Goal: Transaction & Acquisition: Obtain resource

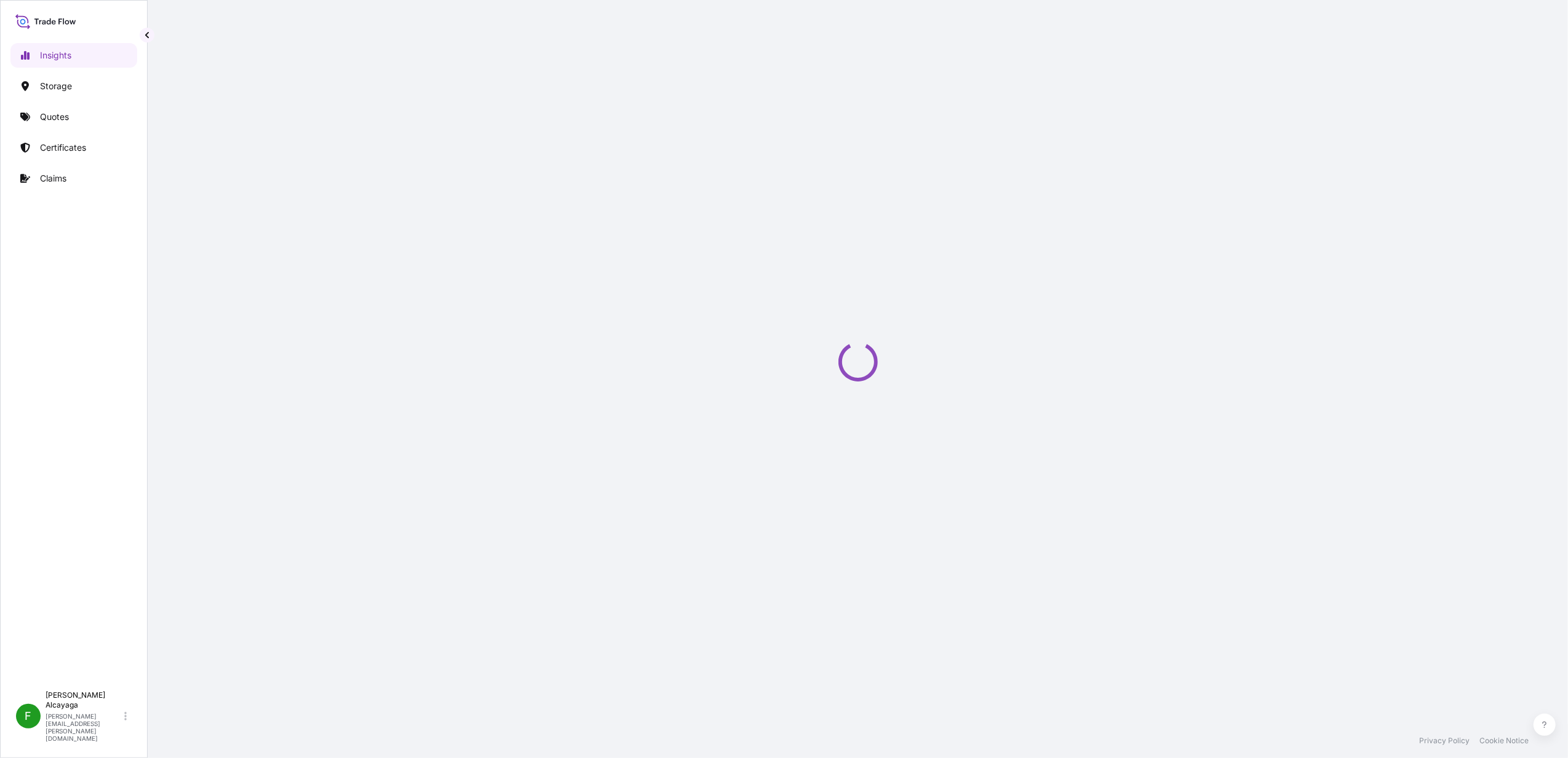
select select "2025"
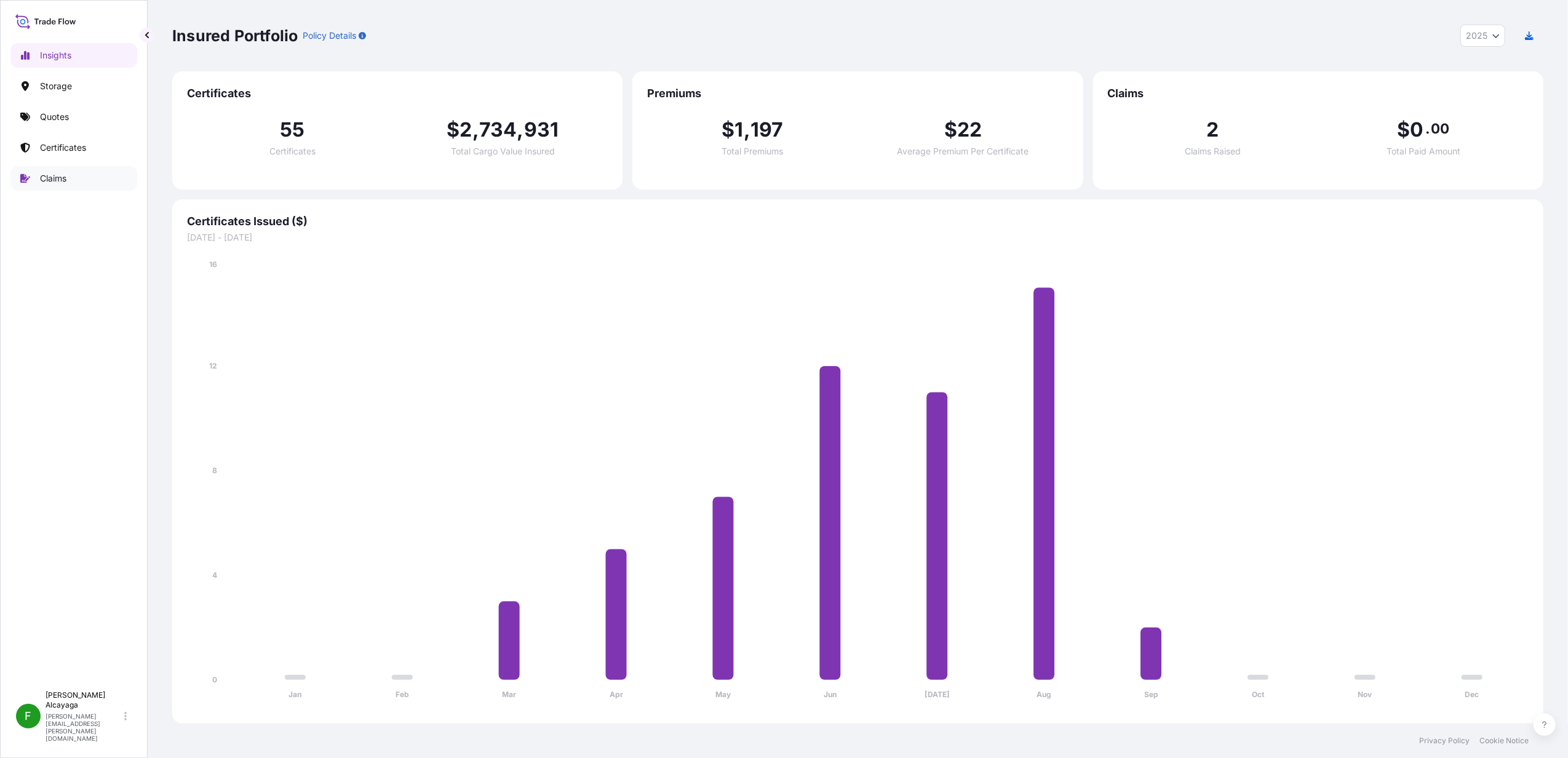
click at [61, 150] on p "Certificates" at bounding box center [63, 148] width 46 height 13
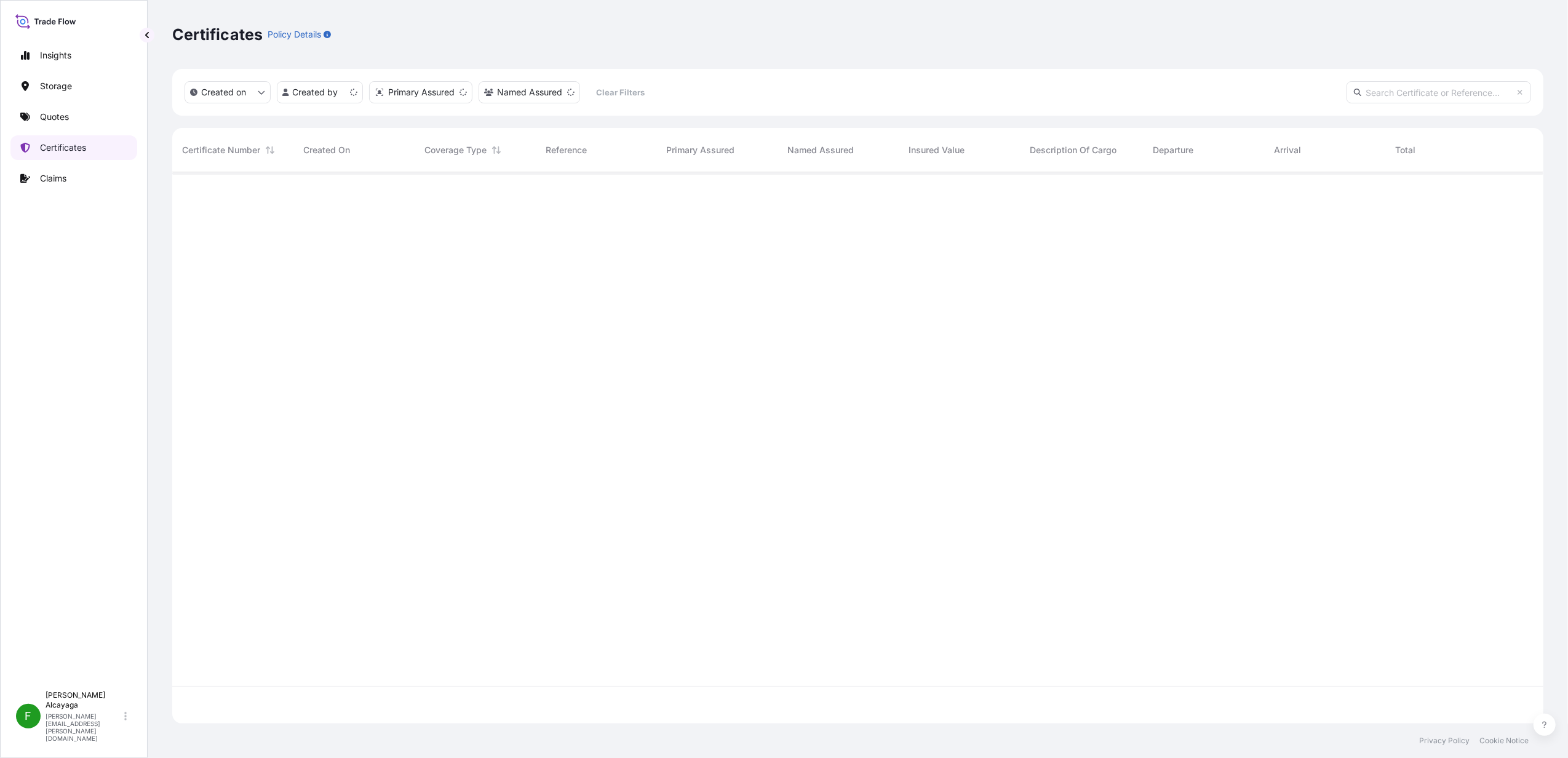
scroll to position [545, 1359]
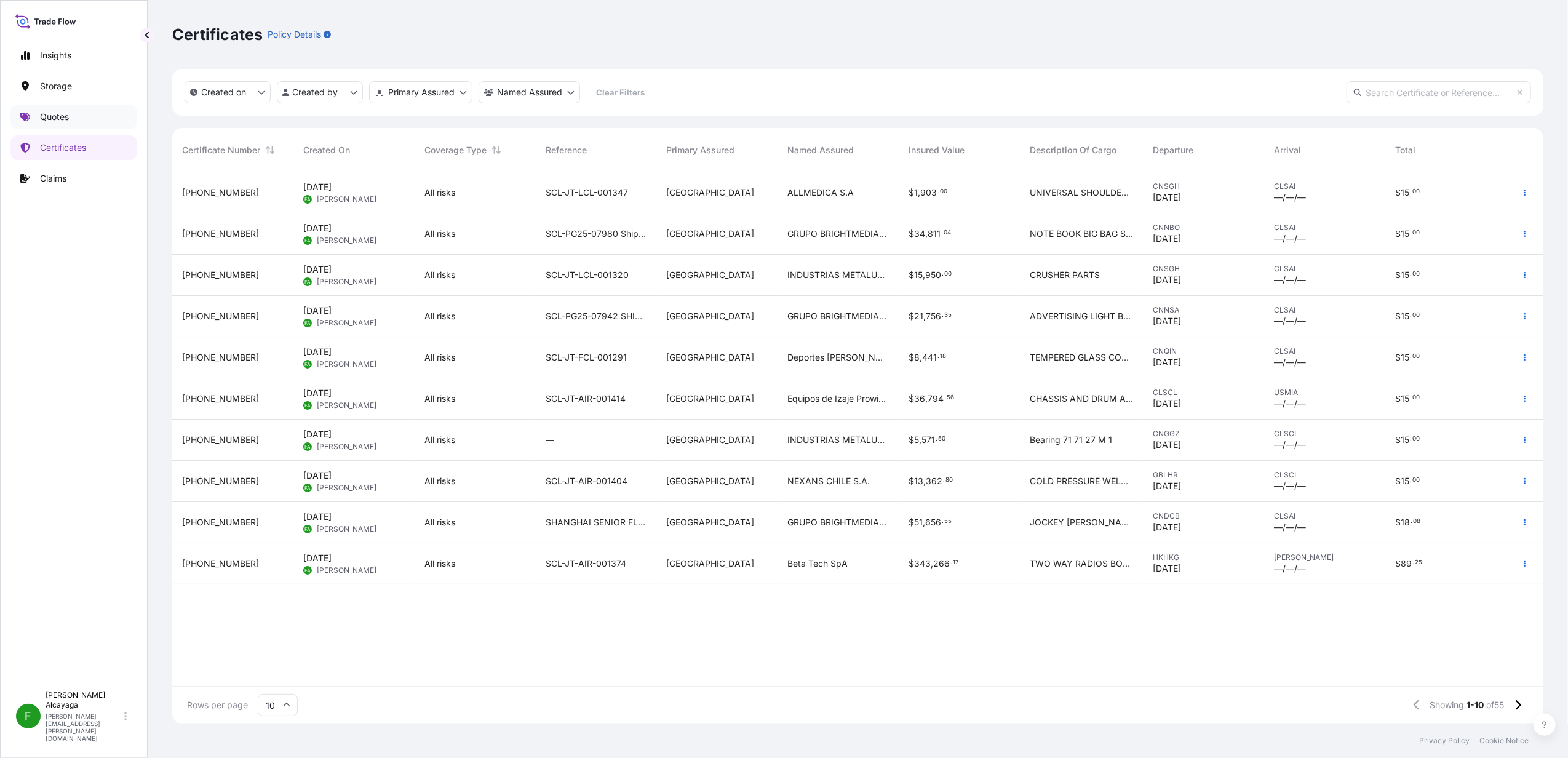
click at [106, 112] on link "Quotes" at bounding box center [73, 117] width 126 height 24
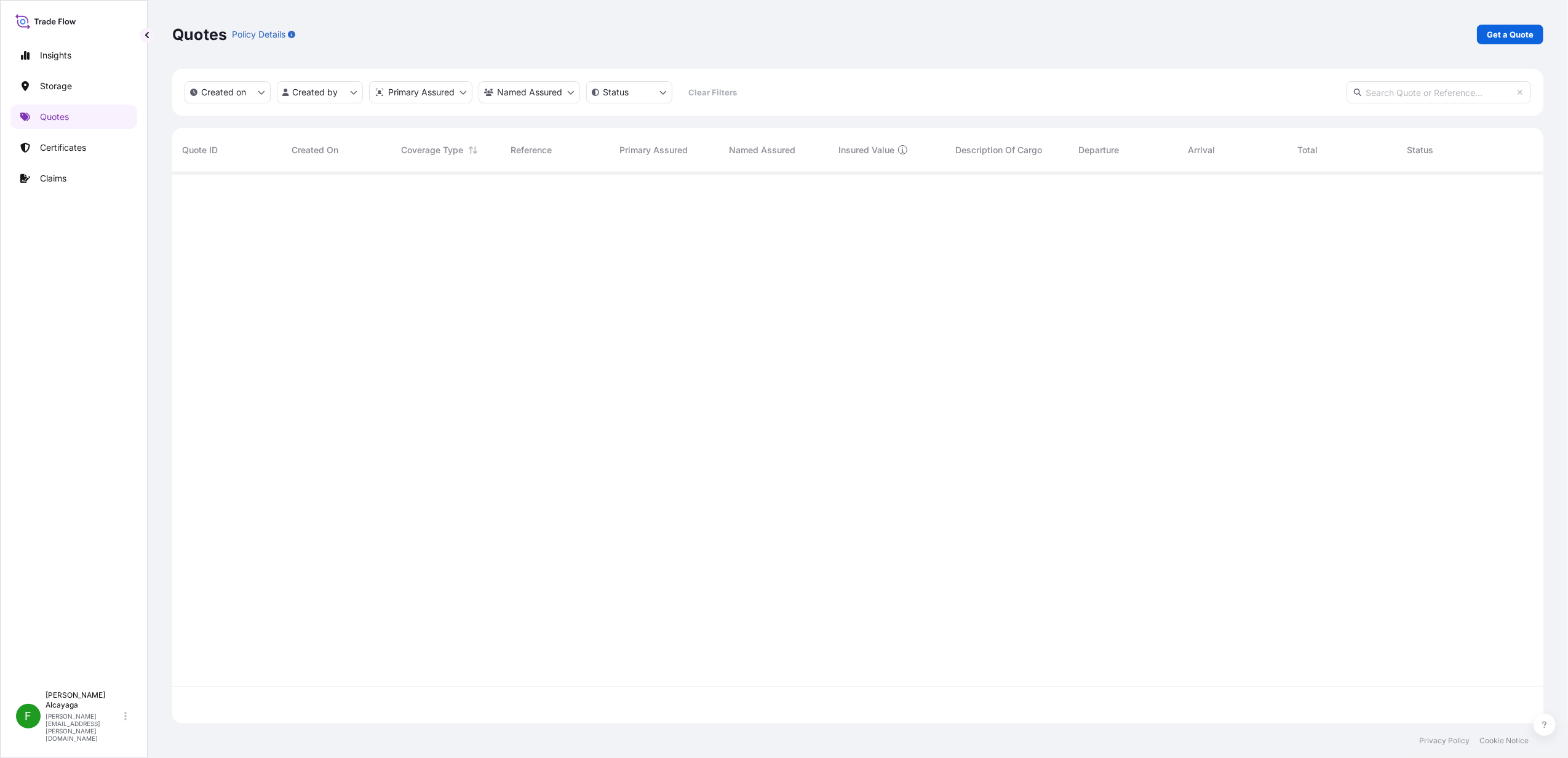
scroll to position [583, 1359]
click at [1502, 35] on p "Get a Quote" at bounding box center [1510, 35] width 47 height 13
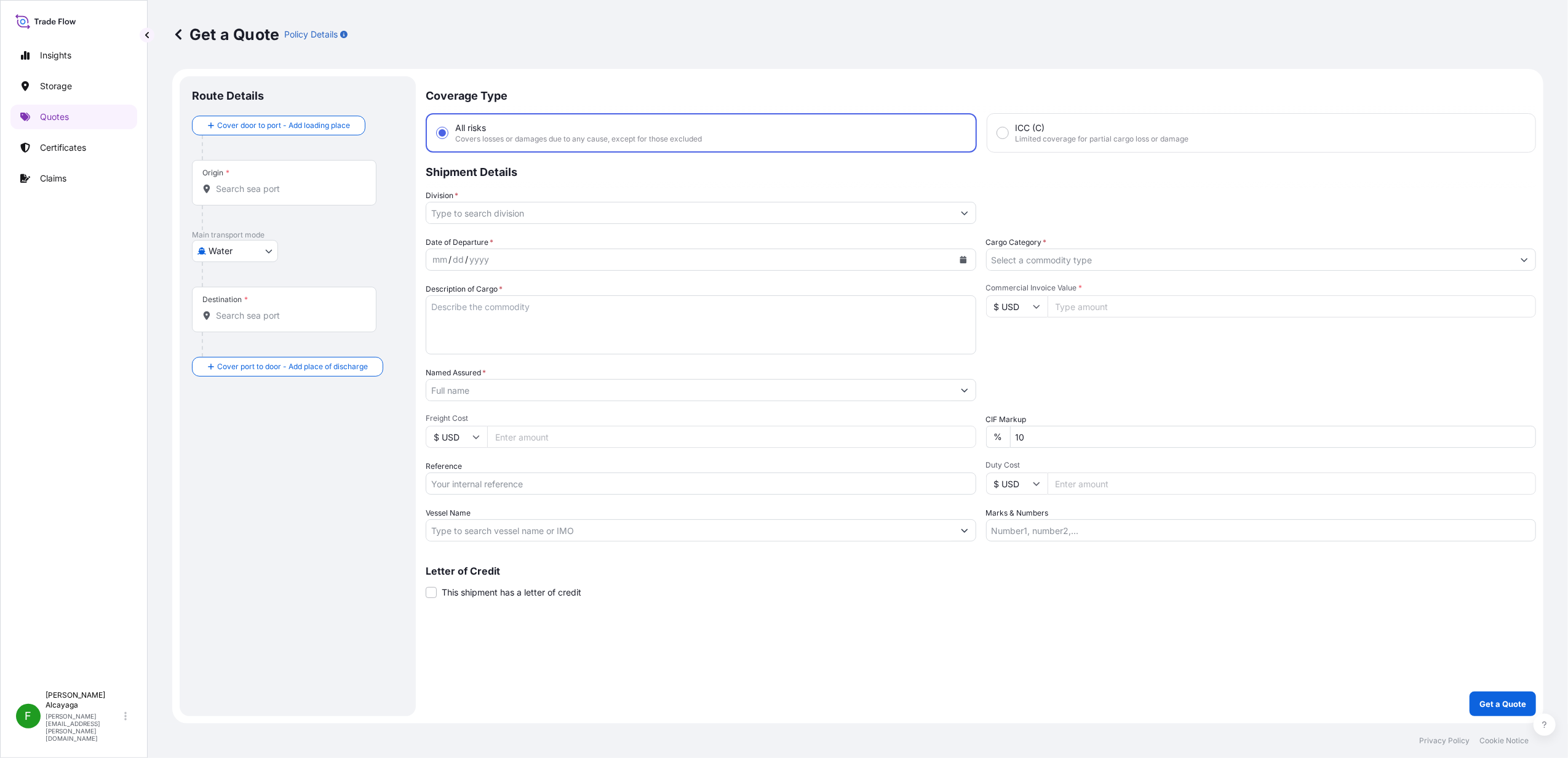
click at [313, 193] on input "Origin *" at bounding box center [289, 189] width 145 height 13
click at [269, 175] on div "Origin *" at bounding box center [284, 182] width 184 height 45
click at [269, 183] on input "Origin * Please select an origin" at bounding box center [289, 189] width 145 height 13
click at [266, 187] on input "Origin * Please select an origin" at bounding box center [289, 189] width 145 height 13
click at [156, 564] on div "Get a Quote Policy Details Route Details Cover door to port - Add loading place…" at bounding box center [857, 362] width 1421 height 724
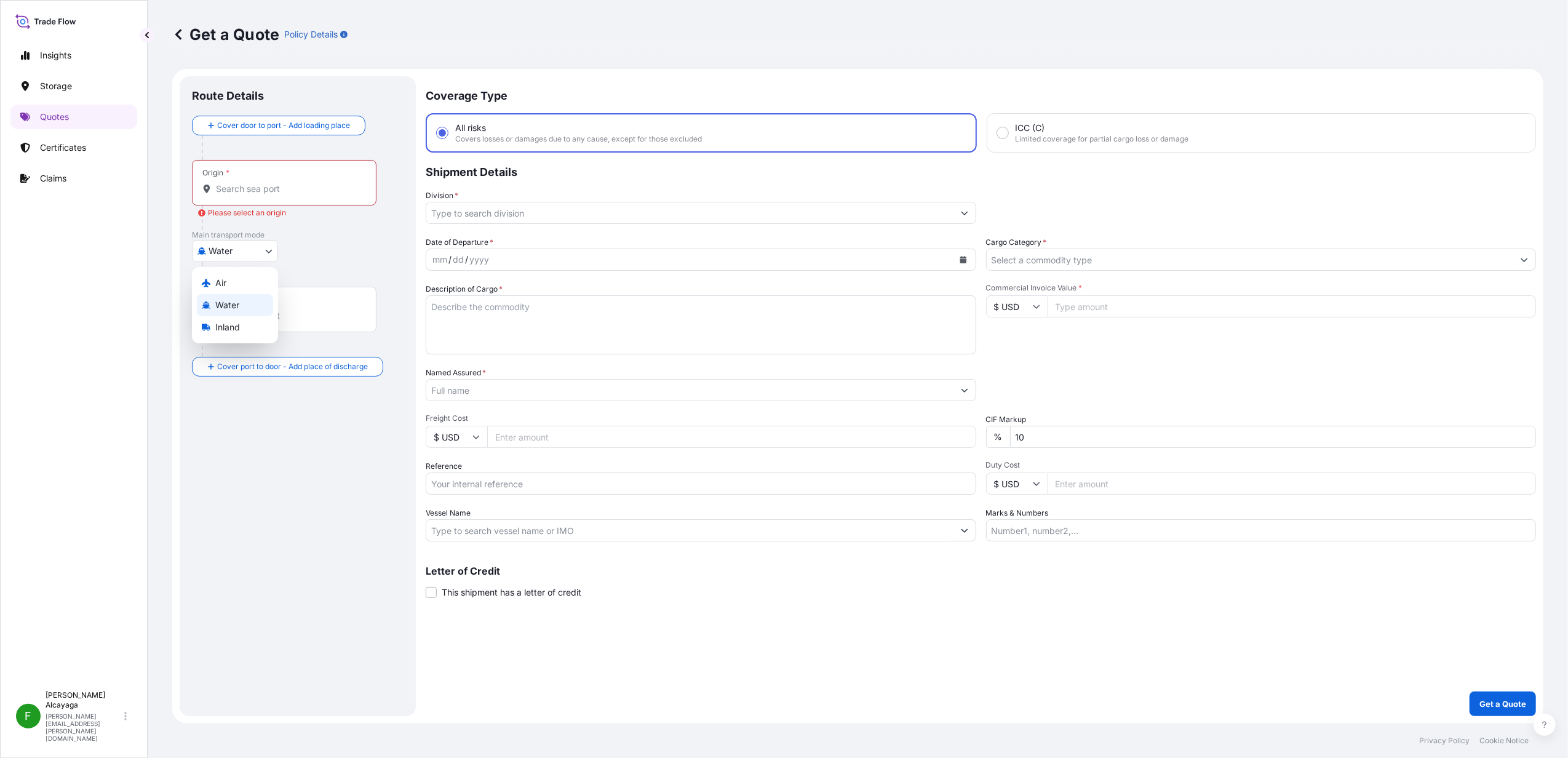
click at [220, 256] on body "0 options available. 0 options available. Insights Storage Quotes Certificates …" at bounding box center [784, 379] width 1568 height 758
click at [222, 272] on div "Air" at bounding box center [235, 283] width 76 height 22
select select "Air"
click at [234, 193] on input "Origin *" at bounding box center [289, 194] width 145 height 13
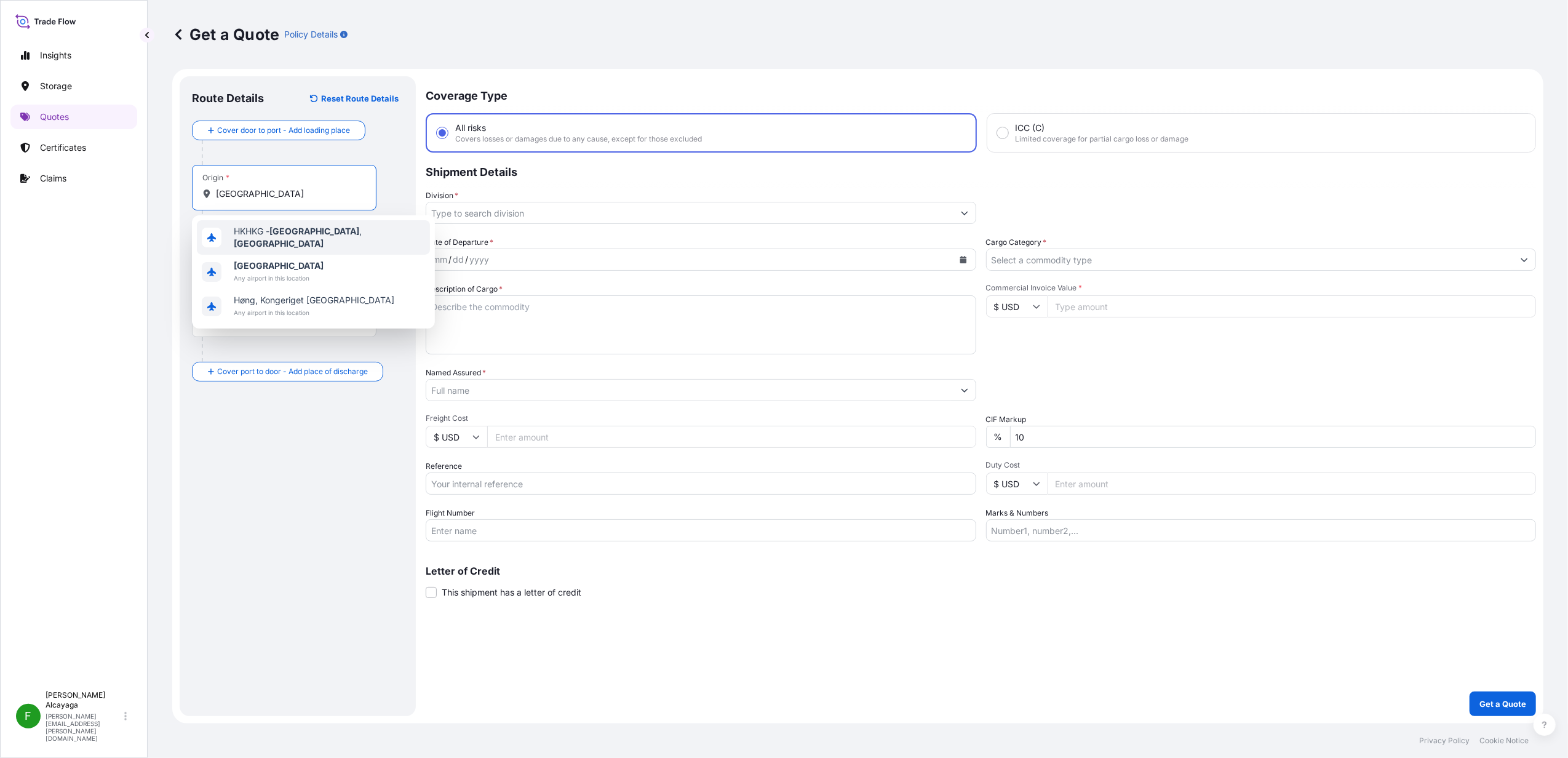
click at [240, 241] on div "HKHKG - [GEOGRAPHIC_DATA] , [GEOGRAPHIC_DATA]" at bounding box center [314, 237] width 233 height 34
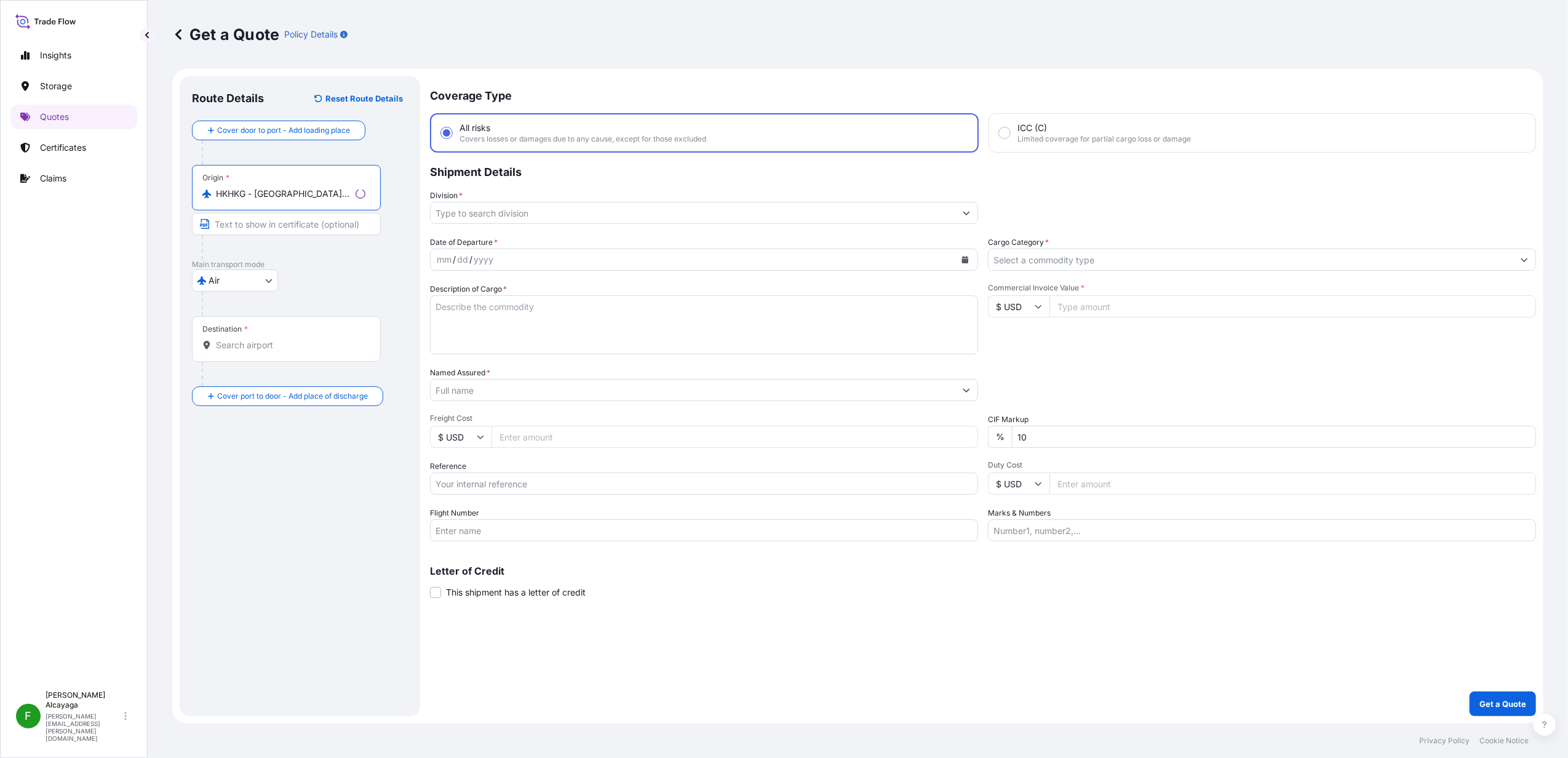
type input "HKHKG - [GEOGRAPHIC_DATA], [GEOGRAPHIC_DATA]"
click at [249, 325] on div "Destination *" at bounding box center [286, 339] width 189 height 45
click at [249, 339] on input "Destination *" at bounding box center [291, 345] width 150 height 13
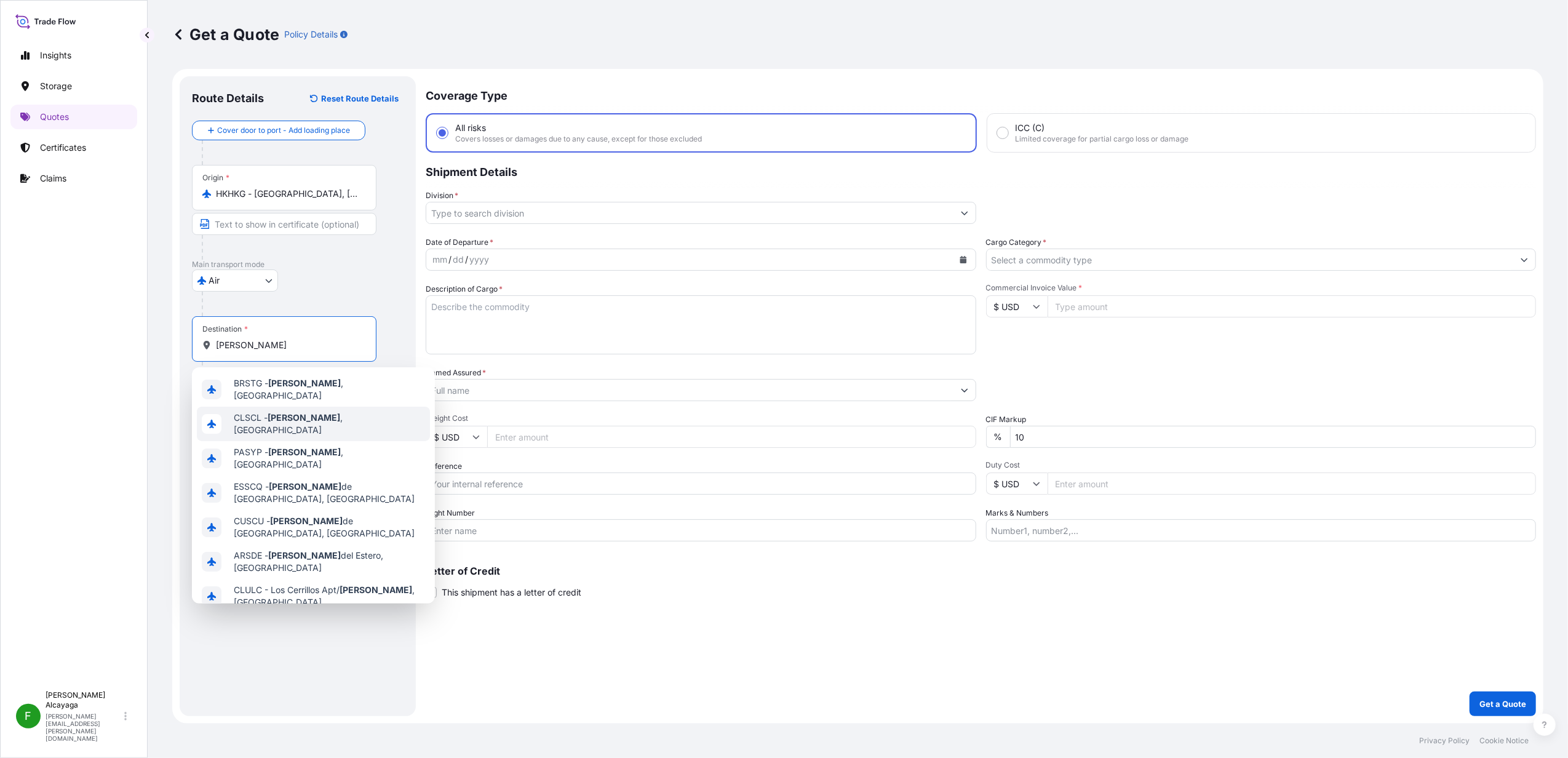
click at [335, 407] on div "CLSCL - [GEOGRAPHIC_DATA] , [GEOGRAPHIC_DATA]" at bounding box center [314, 423] width 233 height 34
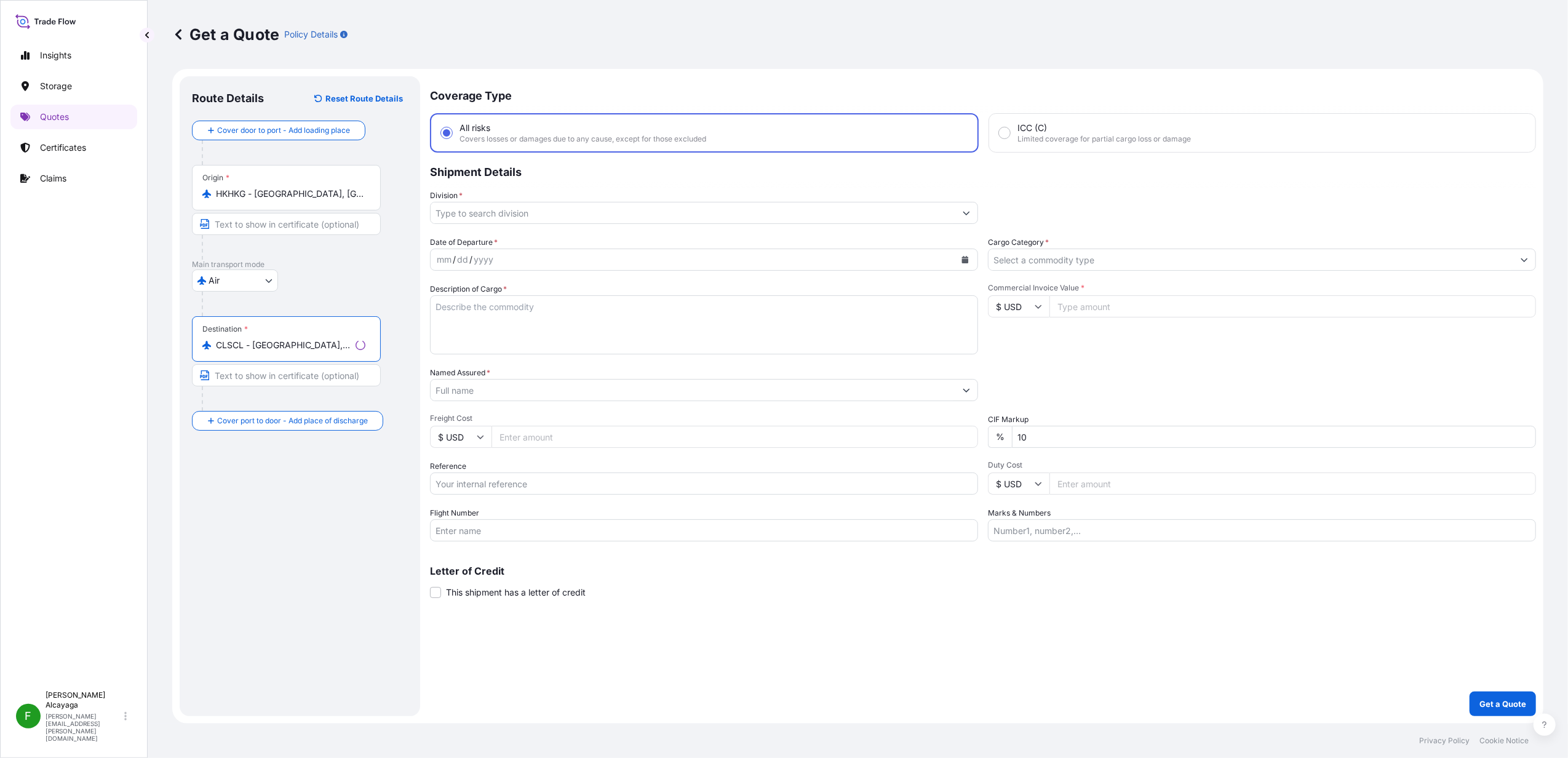
type input "CLSCL - [GEOGRAPHIC_DATA], [GEOGRAPHIC_DATA]"
click at [574, 221] on input "Division *" at bounding box center [692, 213] width 525 height 22
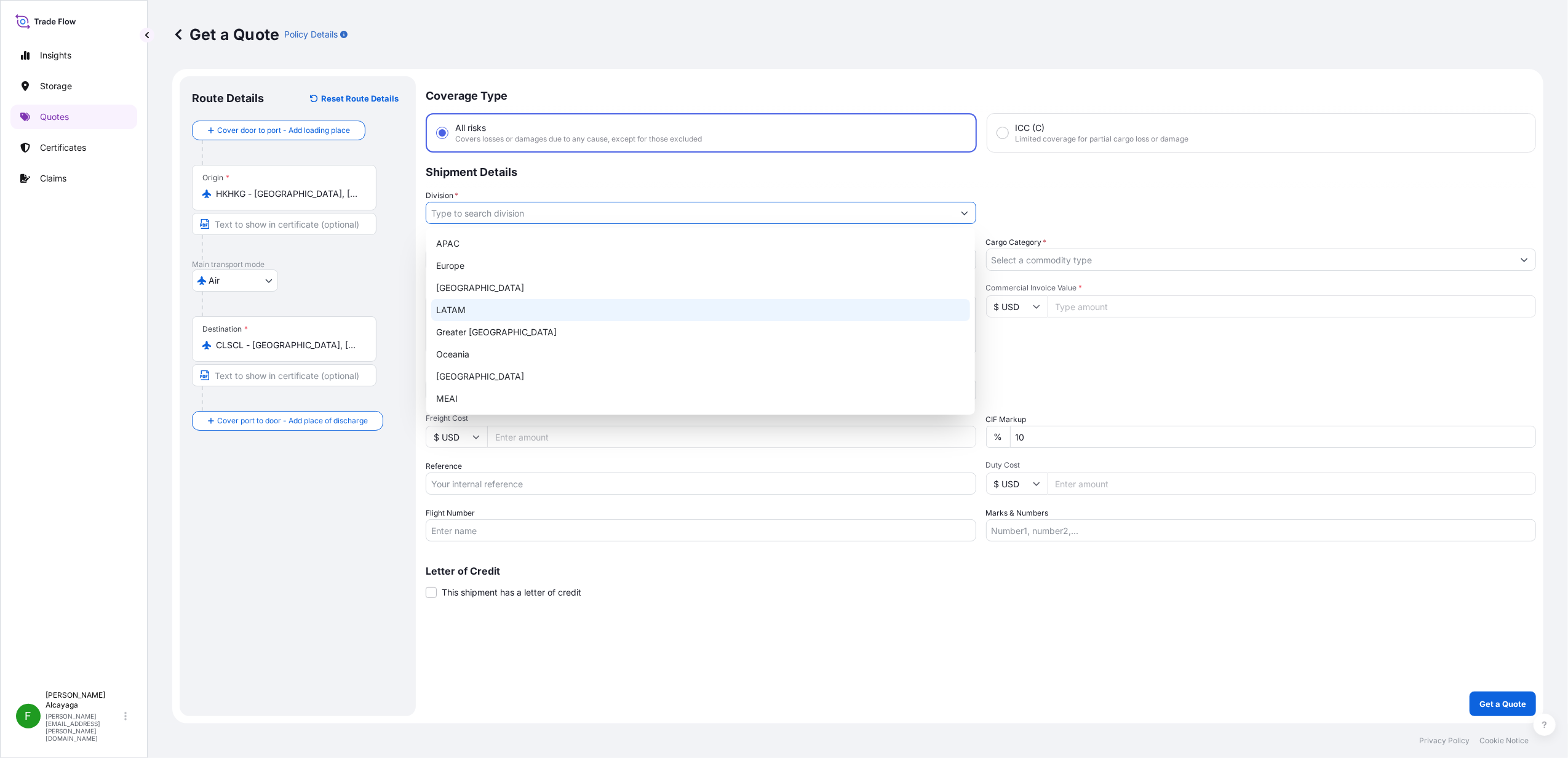
click at [545, 312] on div "LATAM" at bounding box center [700, 310] width 539 height 22
type input "LATAM"
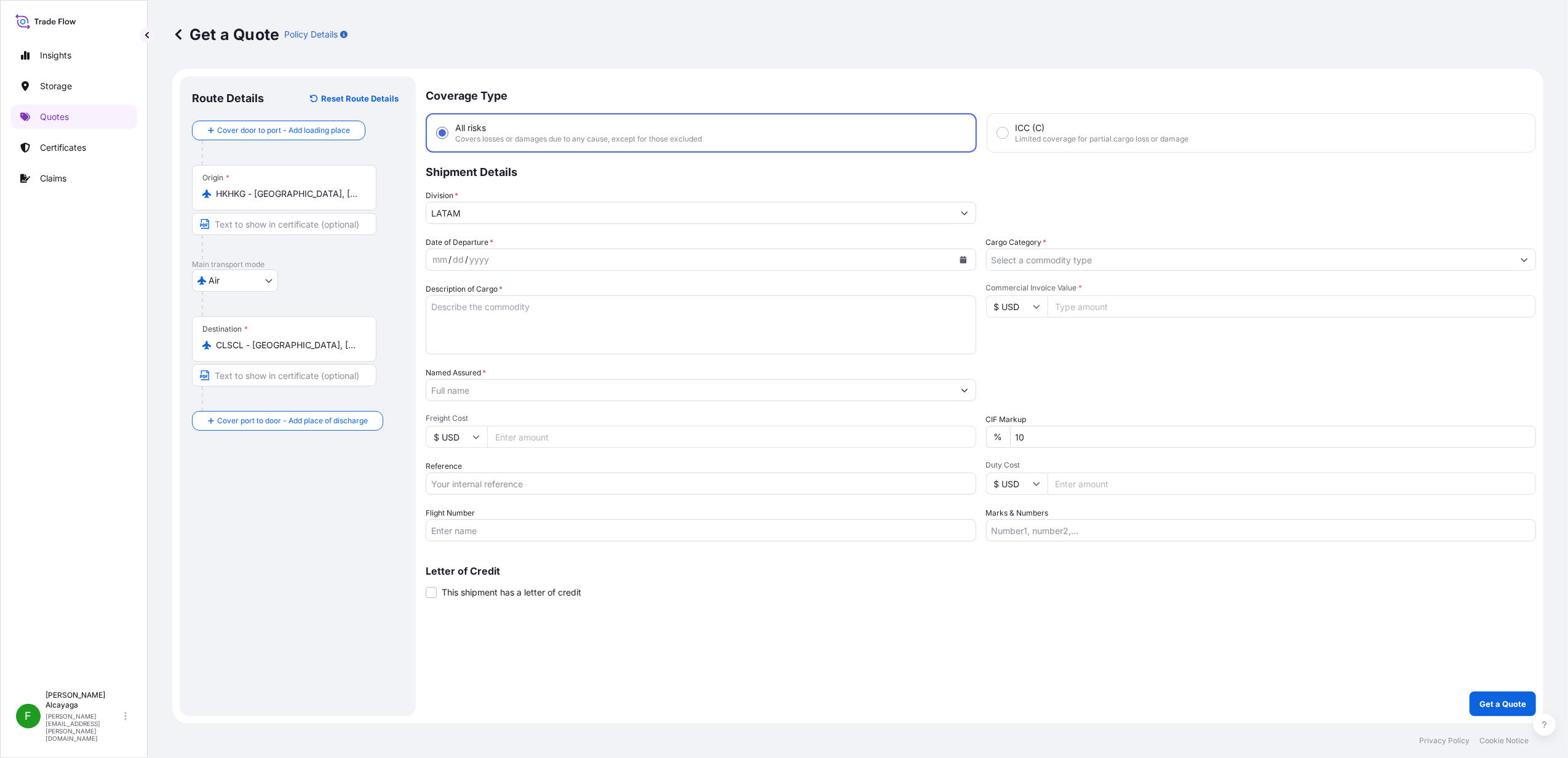
click at [1082, 247] on div "Cargo Category *" at bounding box center [1262, 253] width 551 height 34
click at [1076, 255] on input "Cargo Category *" at bounding box center [1250, 260] width 528 height 22
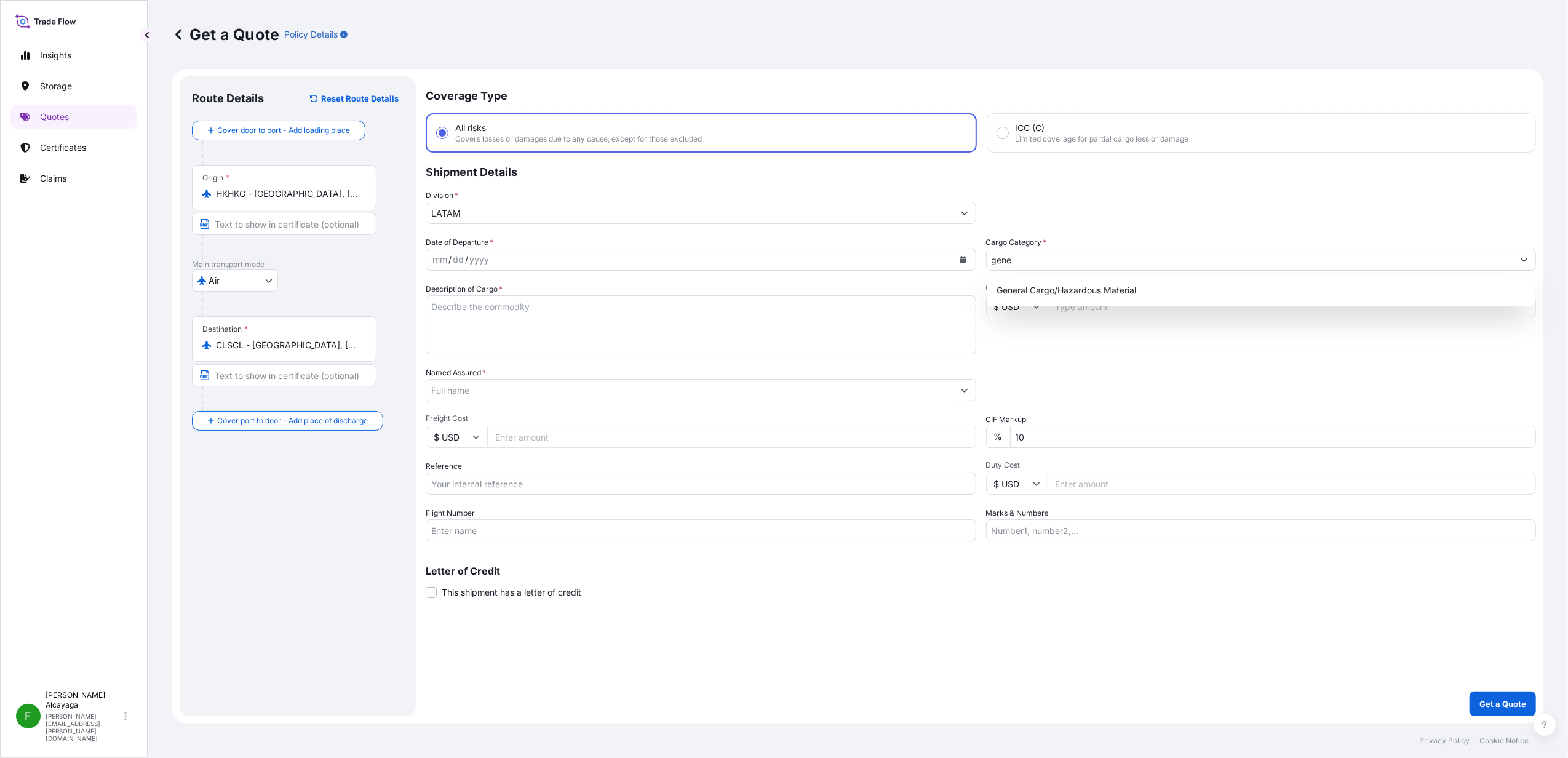
click at [1052, 305] on div "General Cargo/Hazardous Material" at bounding box center [1261, 291] width 549 height 32
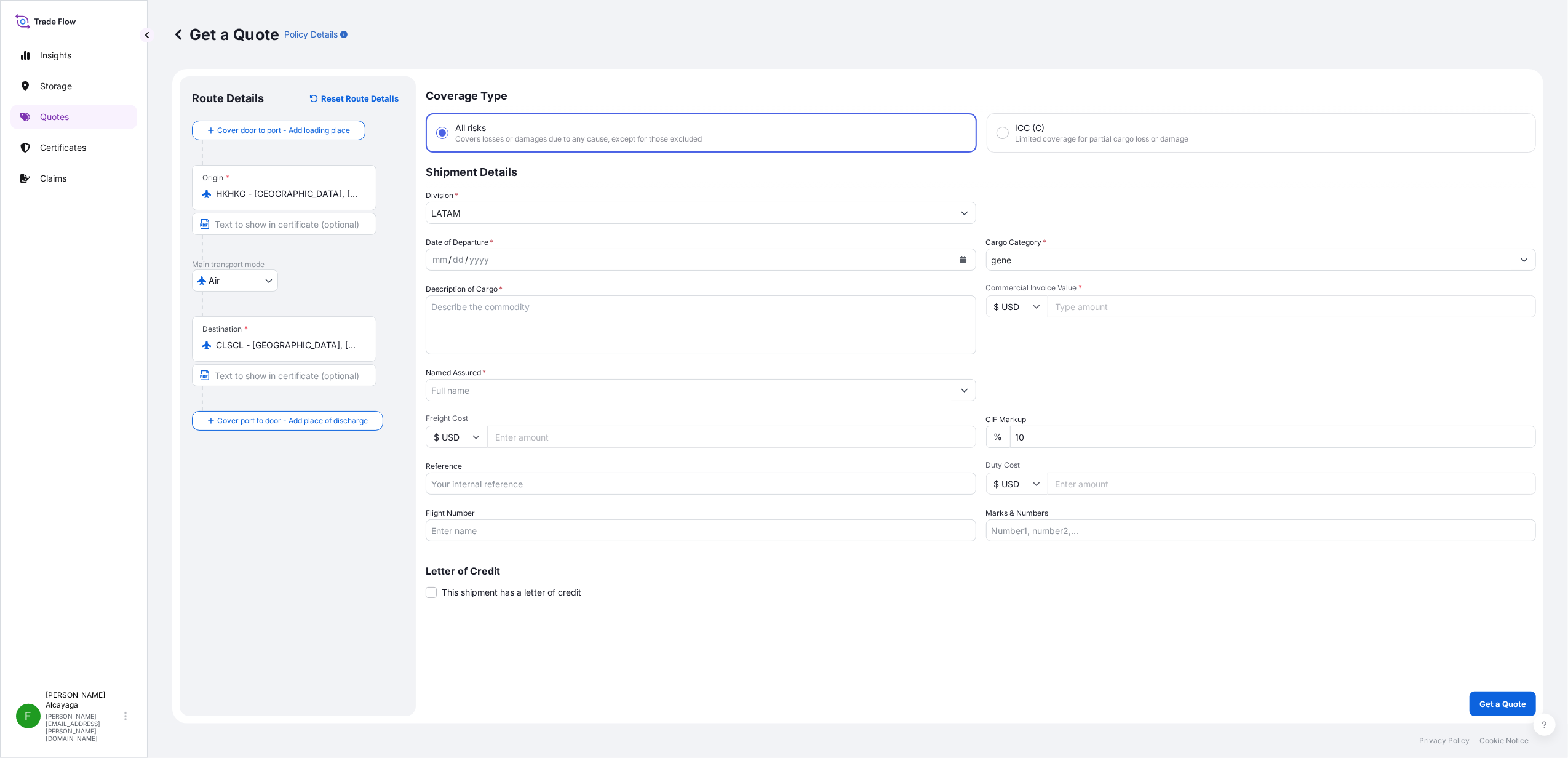
click at [1040, 266] on input "gene" at bounding box center [1250, 260] width 528 height 22
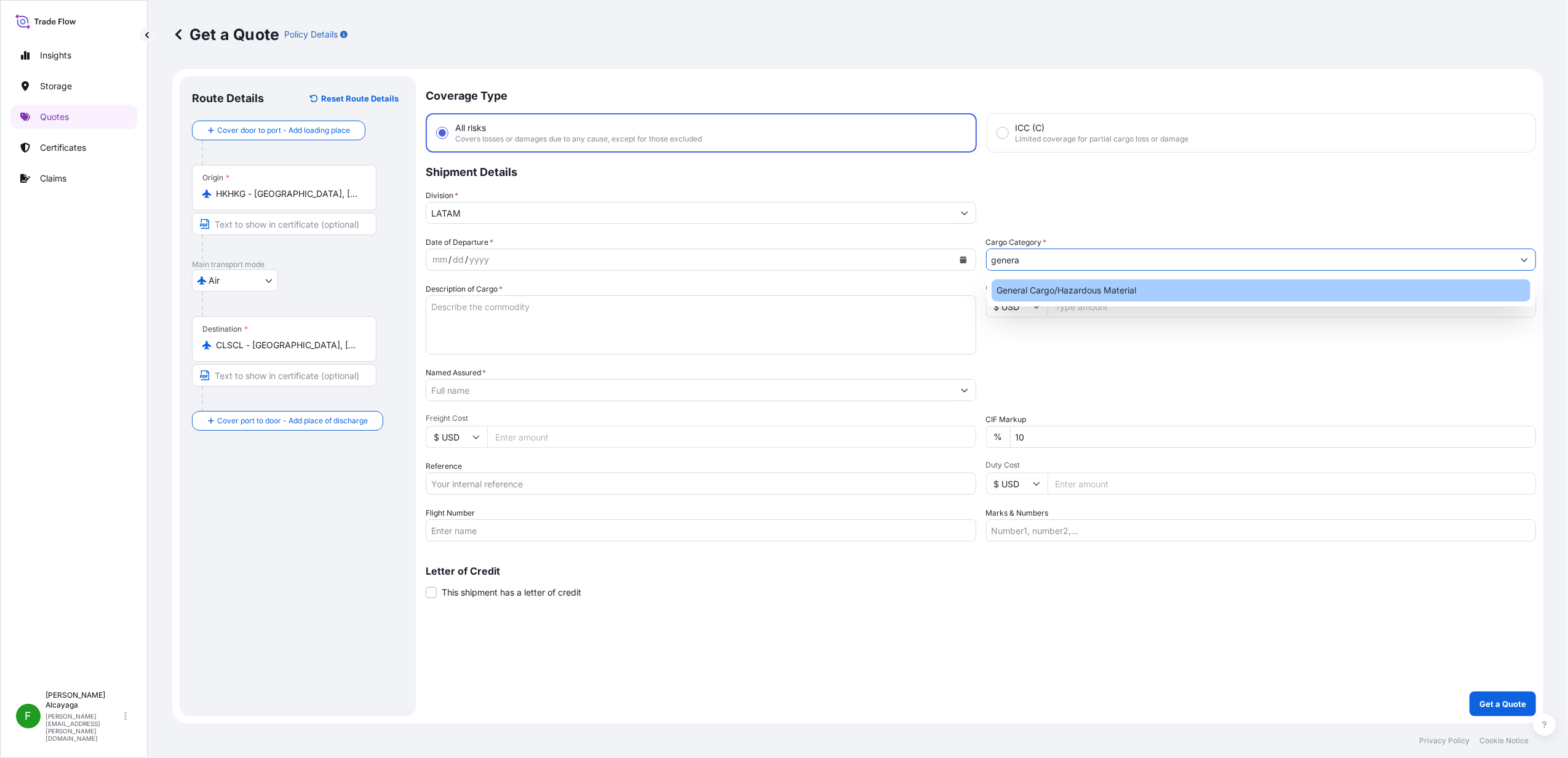
click at [1061, 301] on div "General Cargo/Hazardous Material" at bounding box center [1261, 291] width 539 height 22
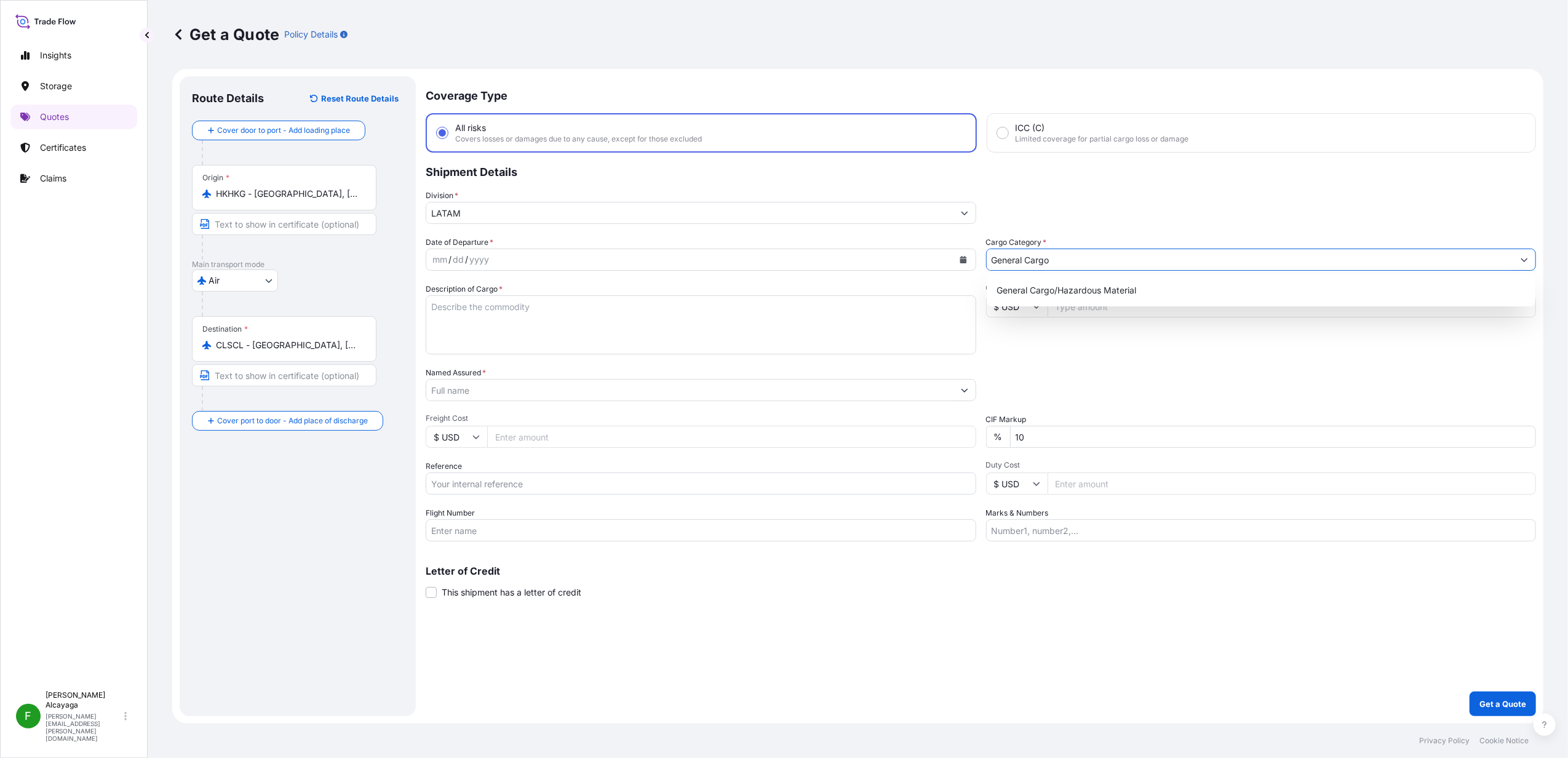
type input "General"
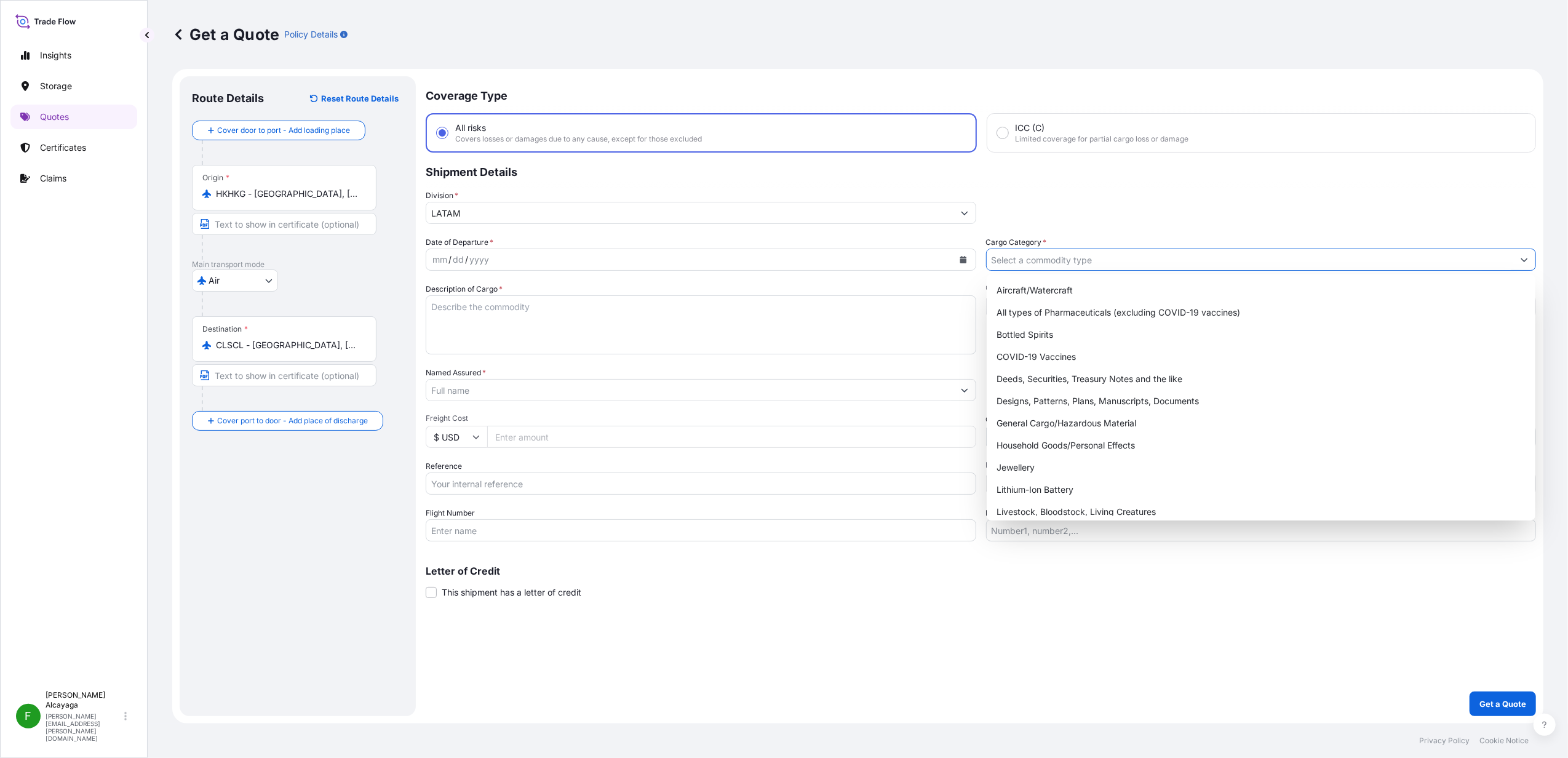
type input "a"
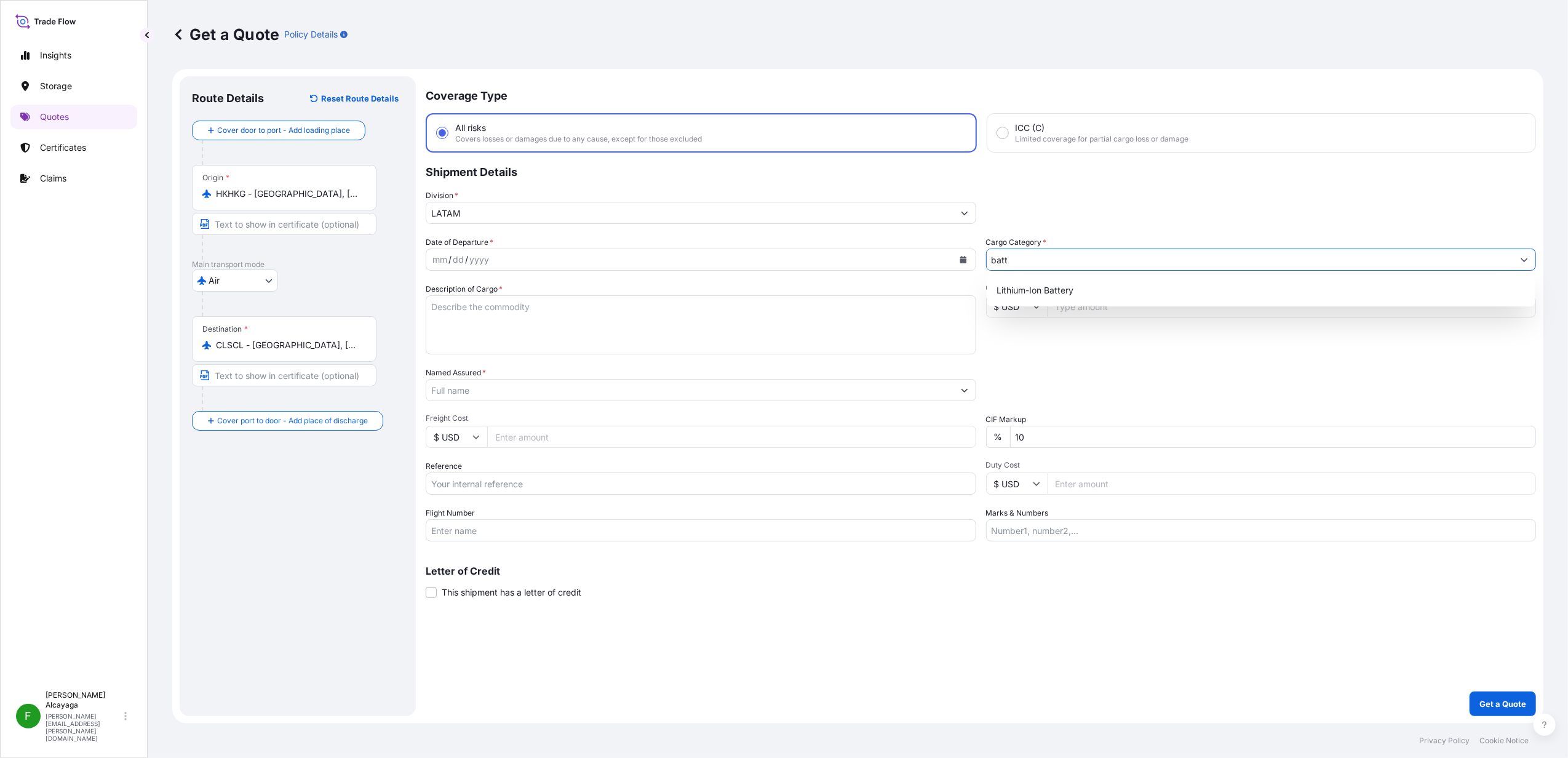
click at [1064, 289] on div "Lithium-Ion Battery" at bounding box center [1261, 291] width 539 height 22
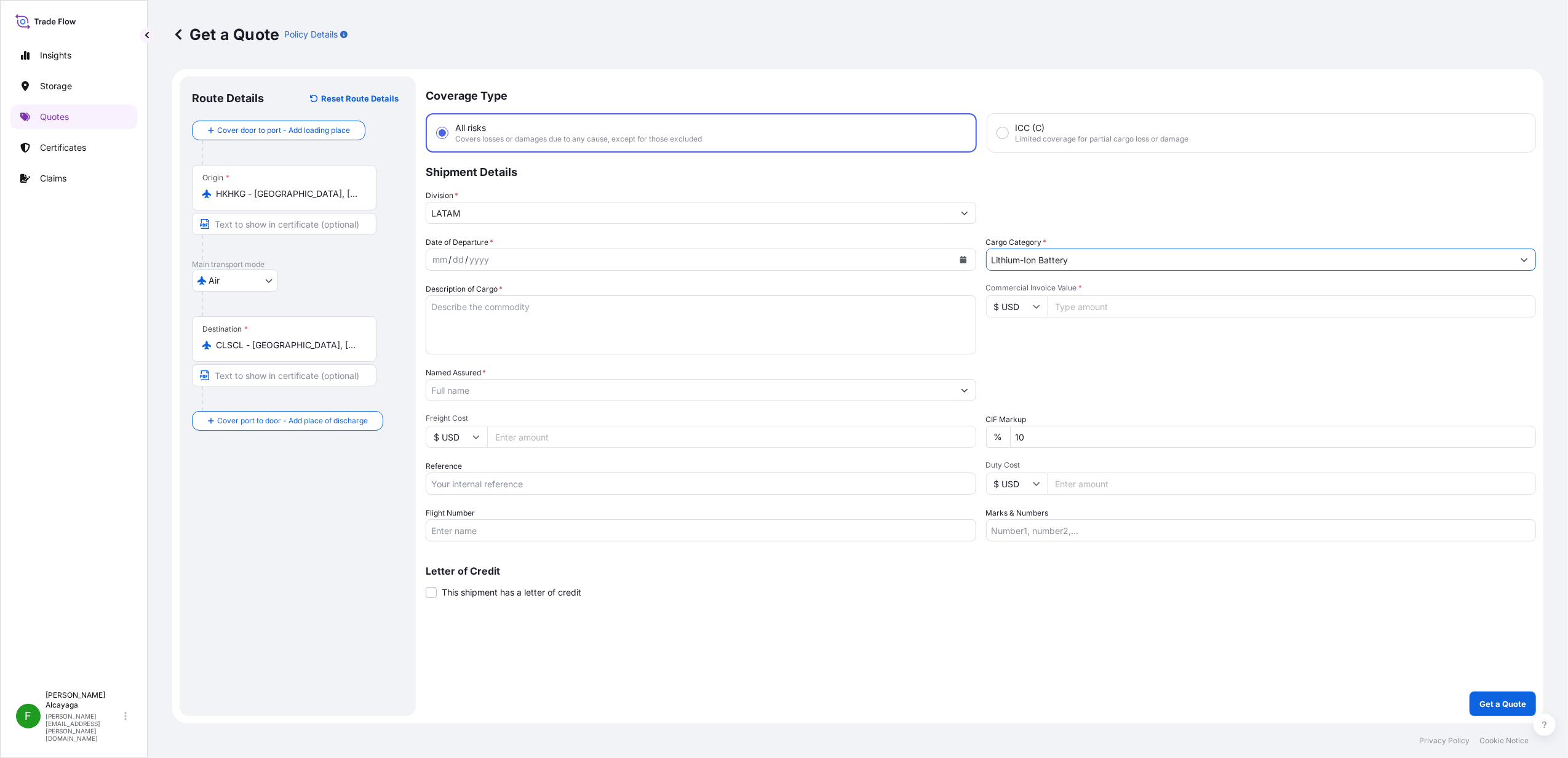
type input "Lithium-Ion Battery"
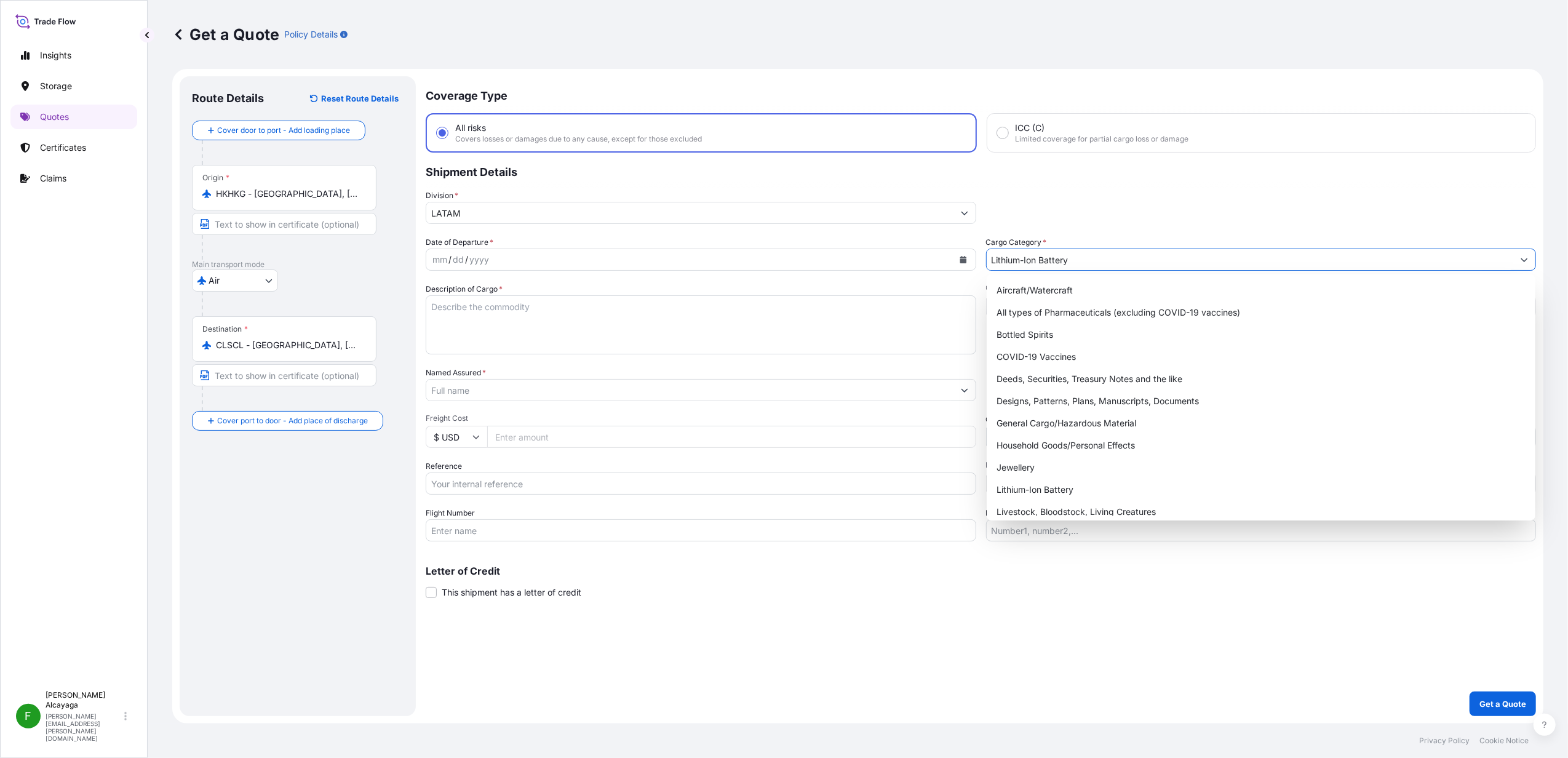
click at [712, 314] on textarea "Description of Cargo *" at bounding box center [701, 325] width 551 height 59
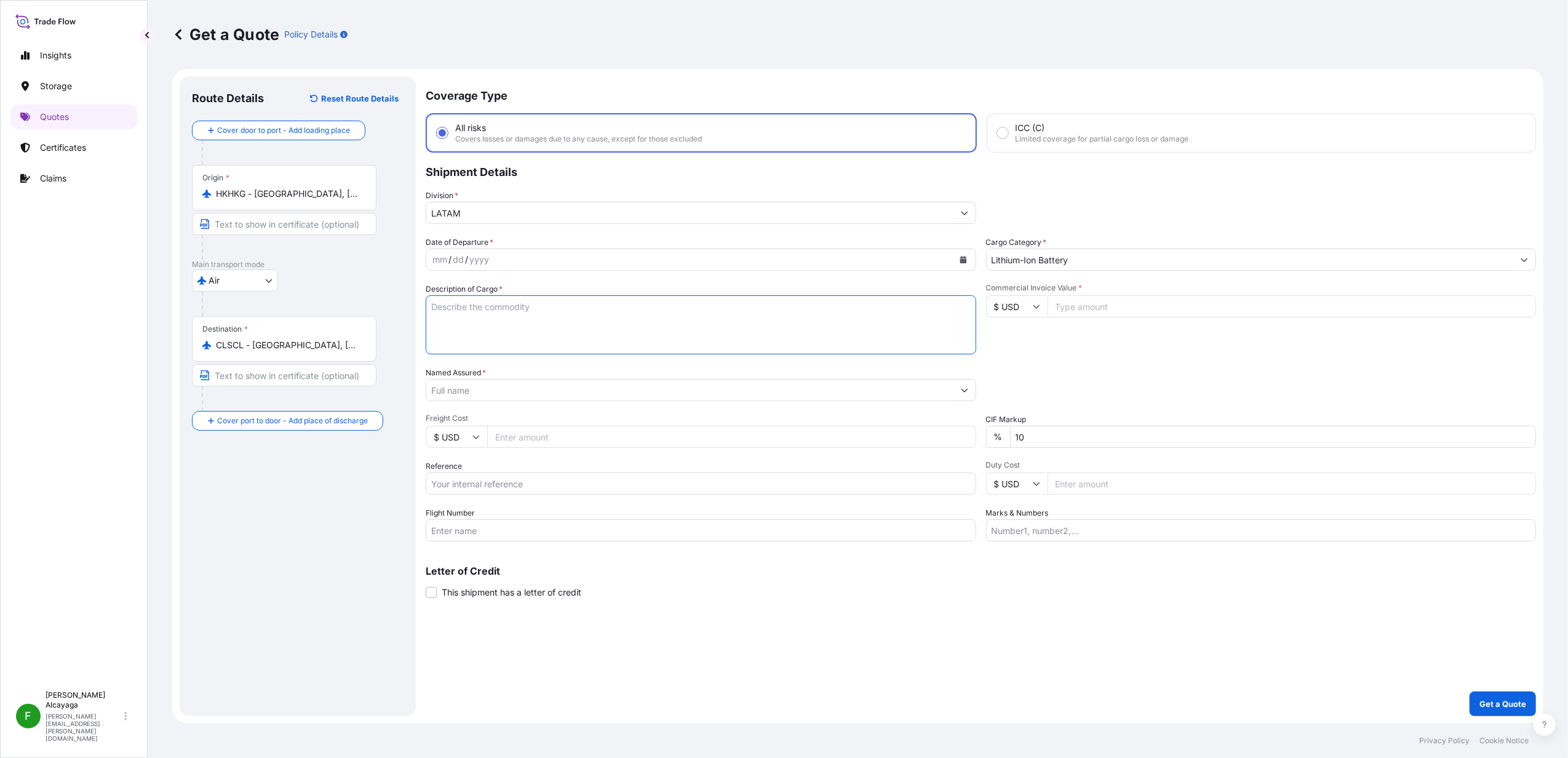
paste textarea "LI-ION BATTERY HS CODE:850760 DIMS(CM):54x46x37/2 VOL:0.18"
type textarea "LI-ION BATTERY HS CODE:850760 DIMS(CM):54x46x37/2 VOL:0.18"
click at [469, 259] on div "yyyy" at bounding box center [479, 259] width 22 height 15
click at [558, 256] on div "mm / dd / yyyy" at bounding box center [690, 260] width 528 height 22
click at [965, 257] on icon "Calendar" at bounding box center [964, 259] width 8 height 8
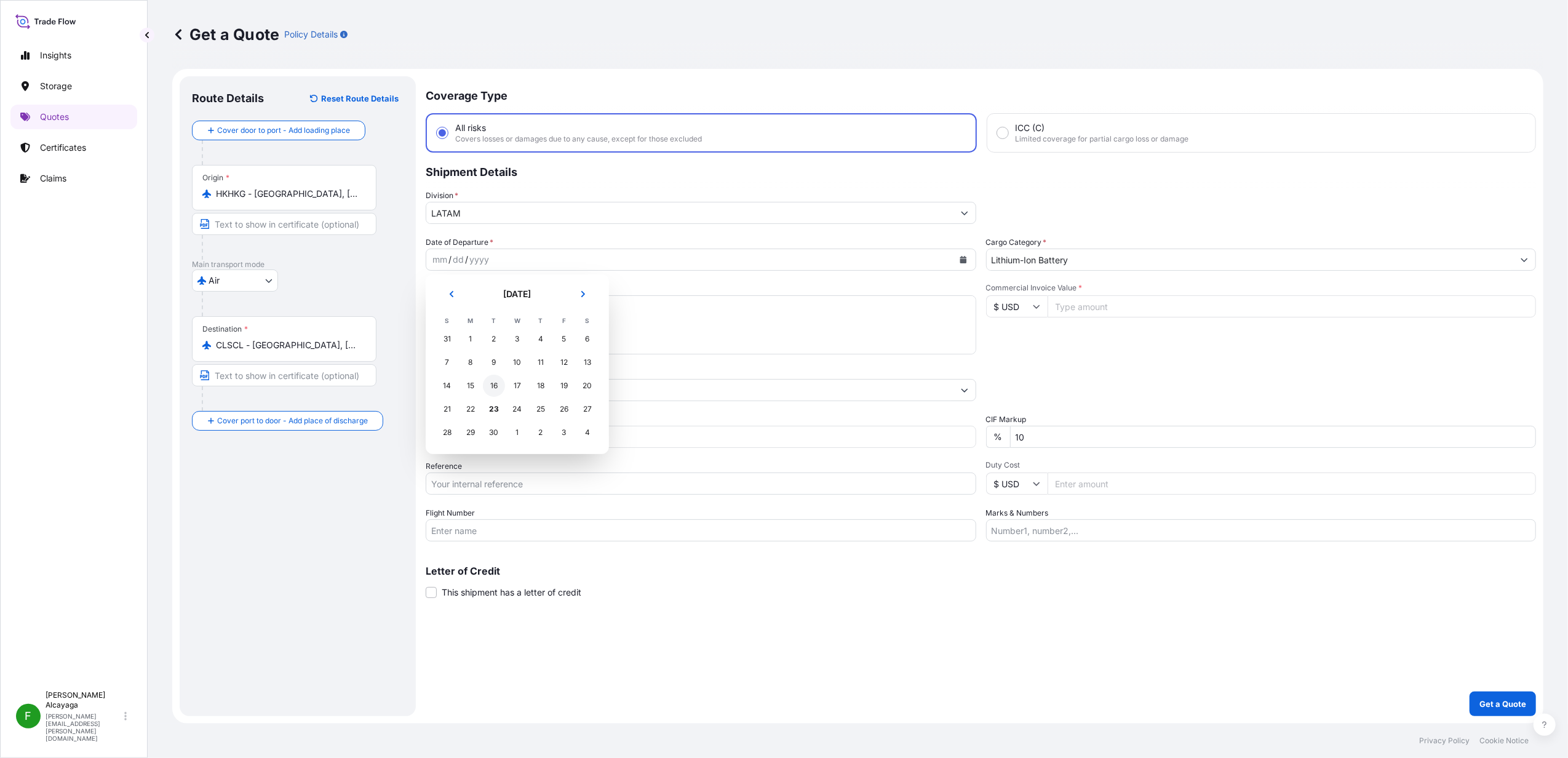
click at [495, 389] on div "16" at bounding box center [494, 386] width 22 height 22
click at [500, 389] on input "Named Assured *" at bounding box center [690, 390] width 528 height 22
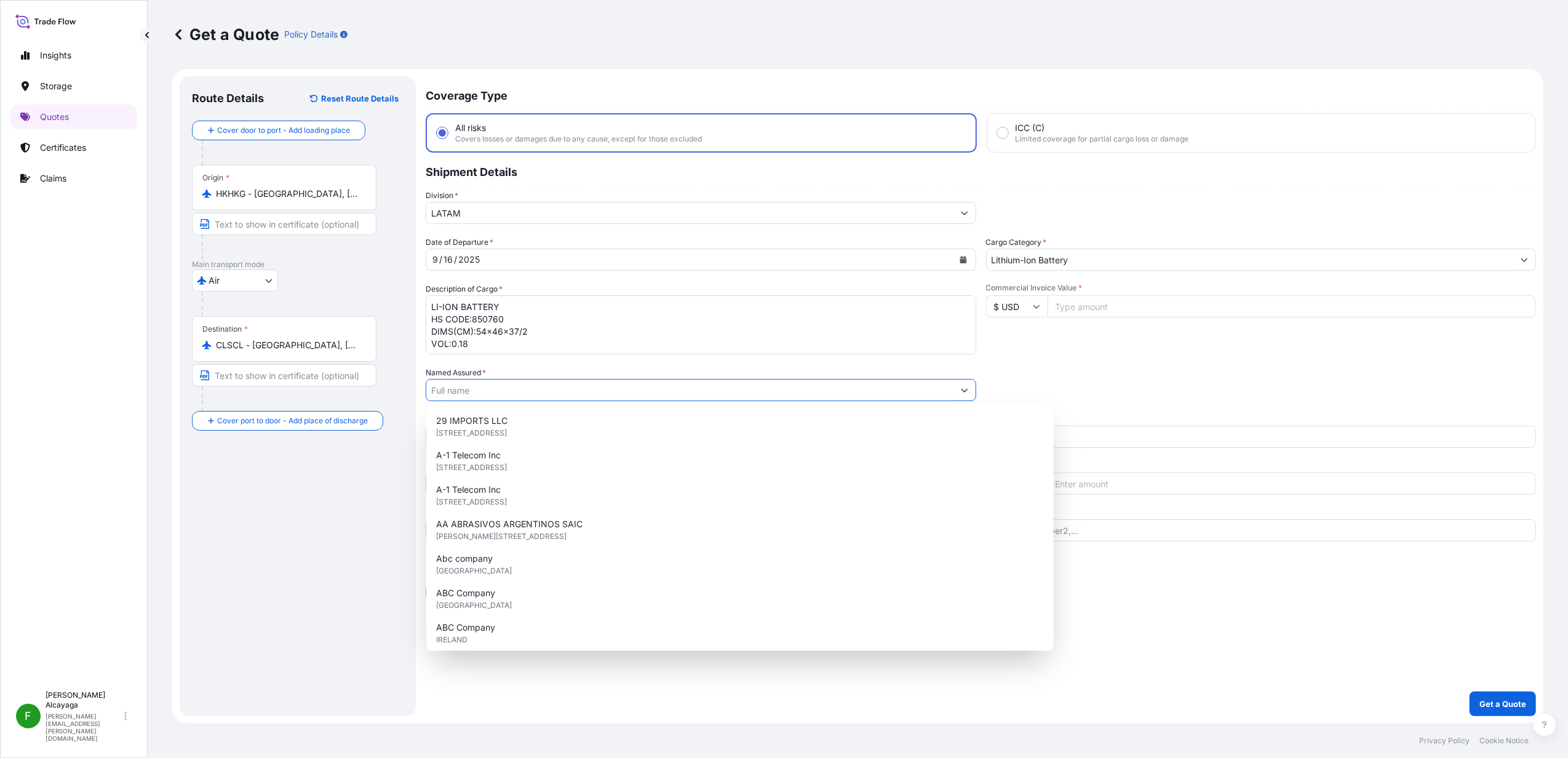
paste input "BETA TECH SPA"
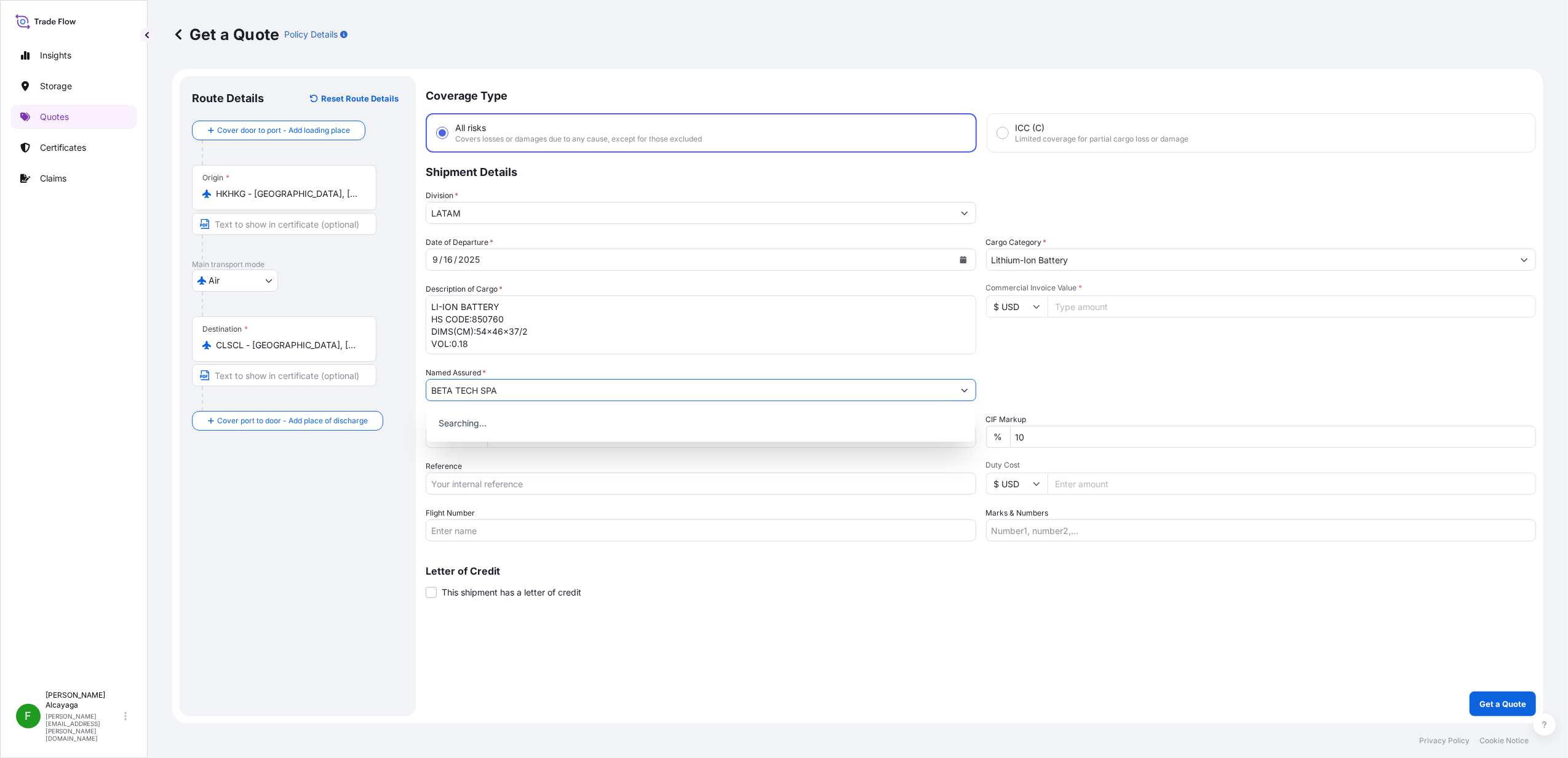
type input "BETA TECH SPA"
click at [1051, 513] on div "Marks & Numbers" at bounding box center [1262, 524] width 551 height 34
click at [1049, 523] on input "Marks & Numbers" at bounding box center [1262, 530] width 551 height 22
type input "Value of insurance USD 40.00"
click at [1099, 296] on input "Commercial Invoice Value *" at bounding box center [1293, 307] width 489 height 22
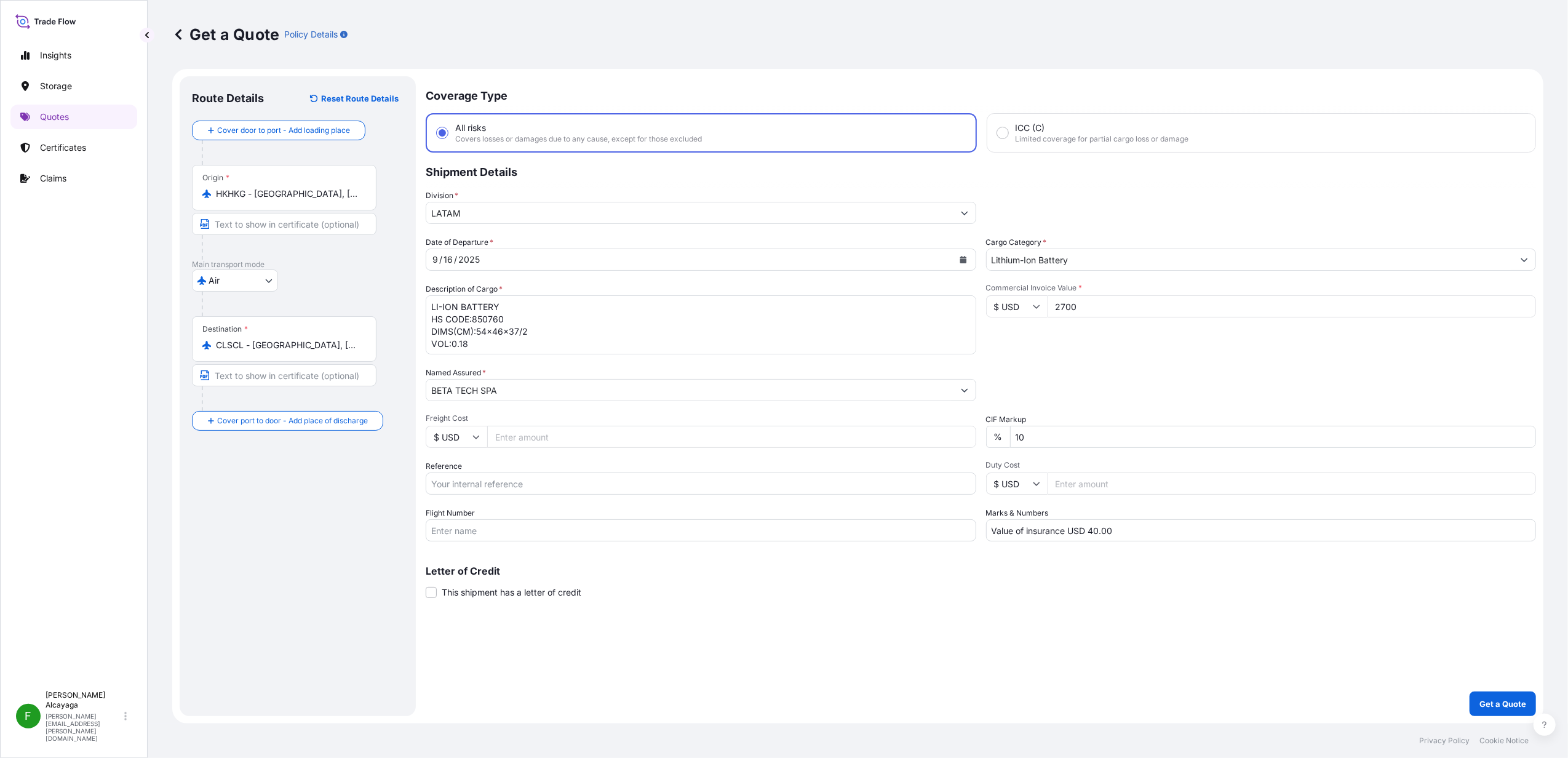
type input "2700"
click at [535, 446] on input "Freight Cost" at bounding box center [732, 437] width 489 height 22
type input "900"
click at [899, 579] on div "Letter of Credit This shipment has a letter of credit Letter of credit * Letter…" at bounding box center [980, 582] width 1110 height 33
click at [496, 520] on input "Flight Number" at bounding box center [701, 530] width 551 height 22
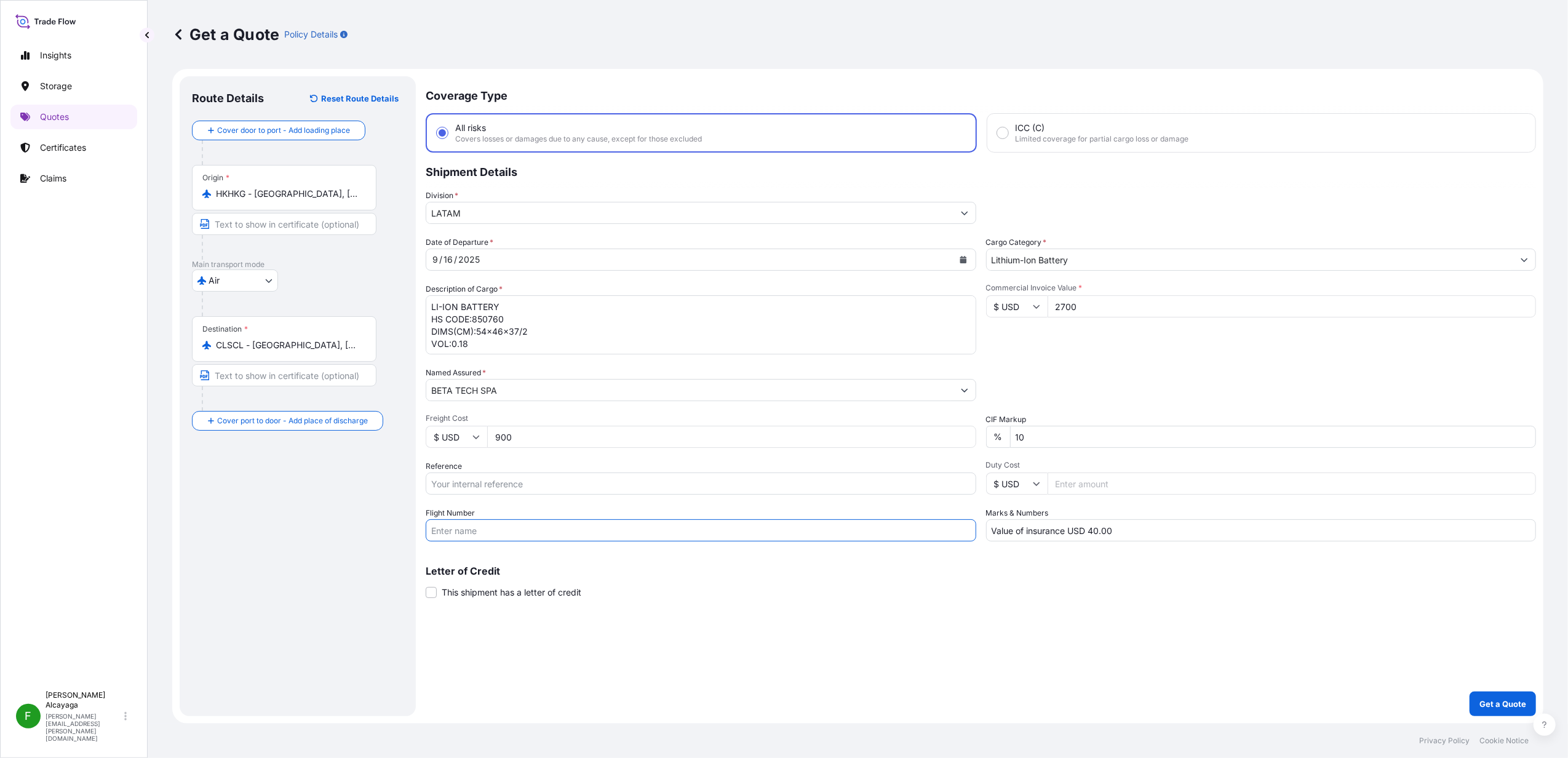
click at [496, 486] on input "Reference" at bounding box center [701, 483] width 551 height 22
drag, startPoint x: 574, startPoint y: 467, endPoint x: 566, endPoint y: 474, distance: 10.6
click at [574, 467] on div "Reference" at bounding box center [701, 477] width 551 height 34
click at [566, 474] on input "Reference" at bounding box center [701, 483] width 551 height 22
paste input "SCL-JT-AIR-001413"
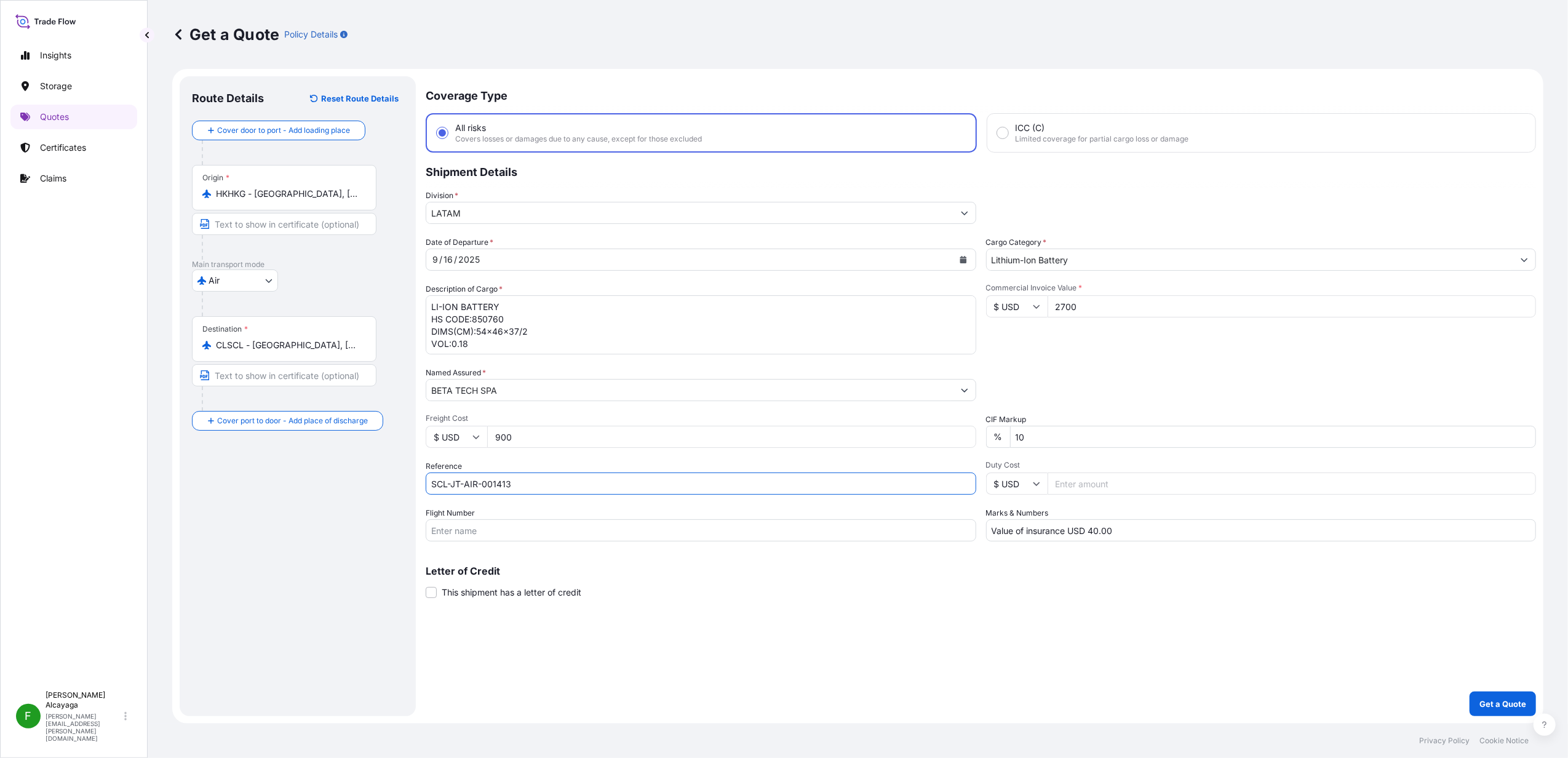
type input "SCL-JT-AIR-001413"
click at [688, 581] on div "Letter of Credit This shipment has a letter of credit Letter of credit * Letter…" at bounding box center [980, 582] width 1110 height 33
click at [1497, 701] on p "Get a Quote" at bounding box center [1503, 704] width 47 height 13
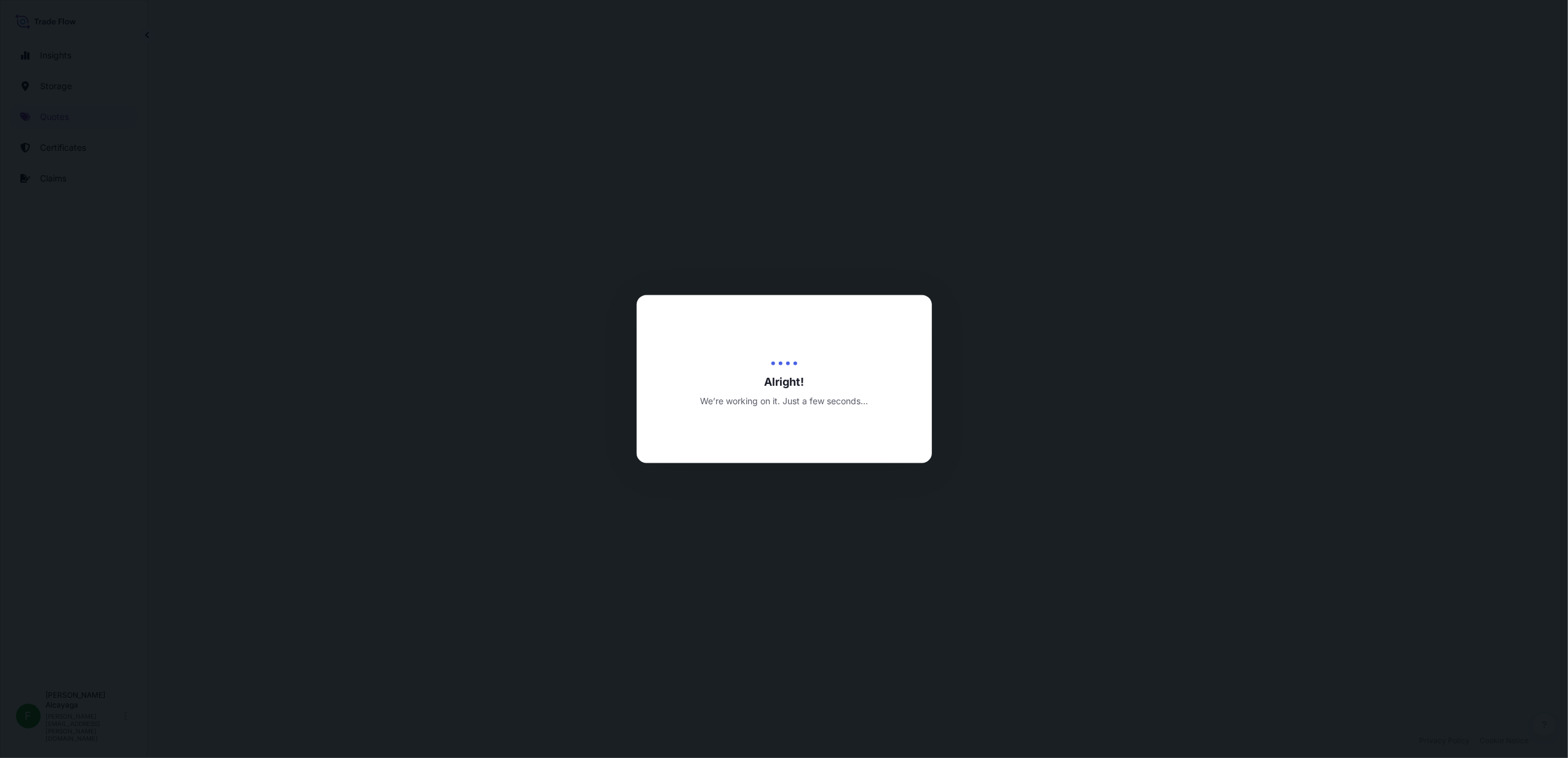
select select "Air"
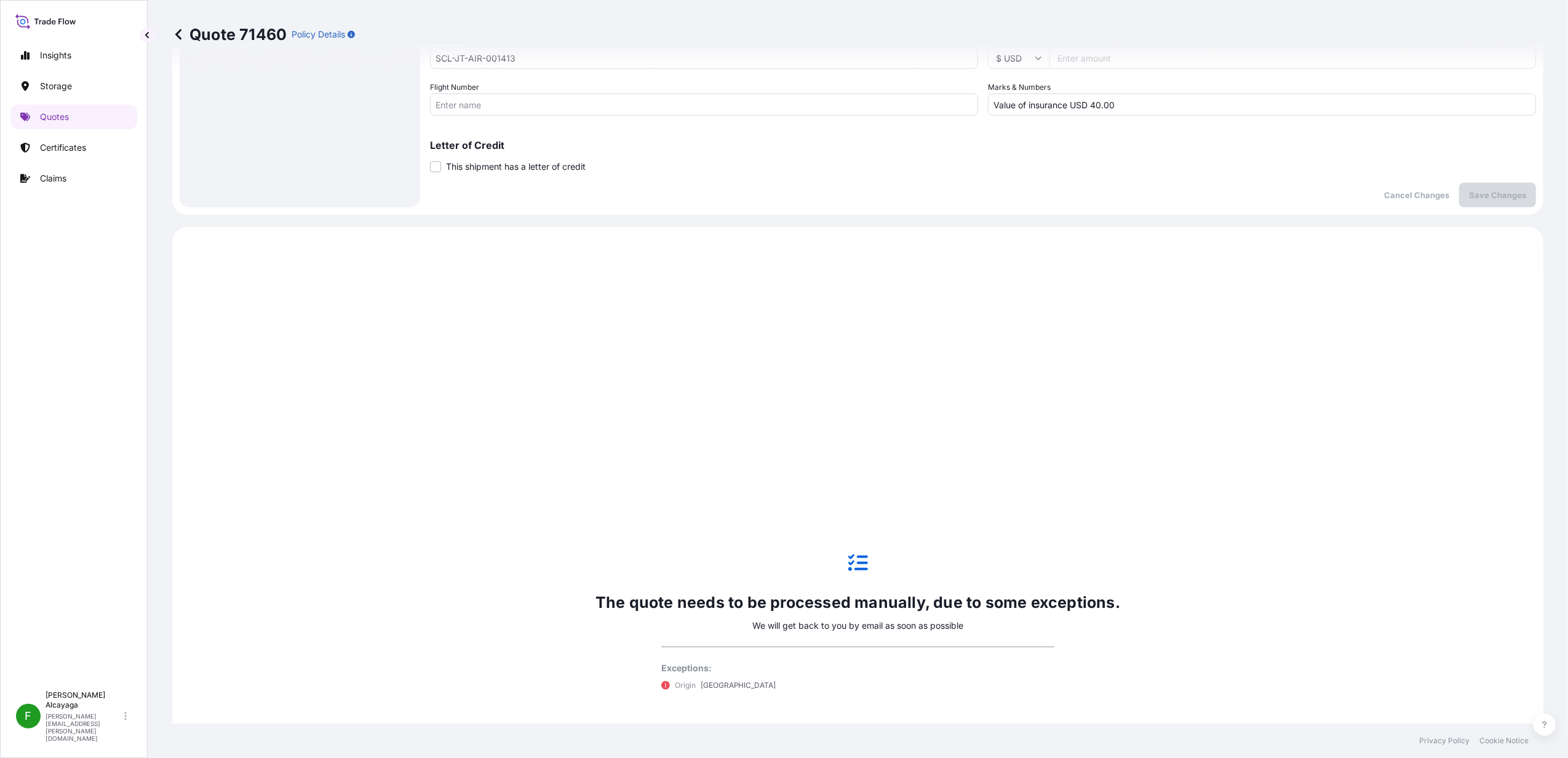
scroll to position [590, 0]
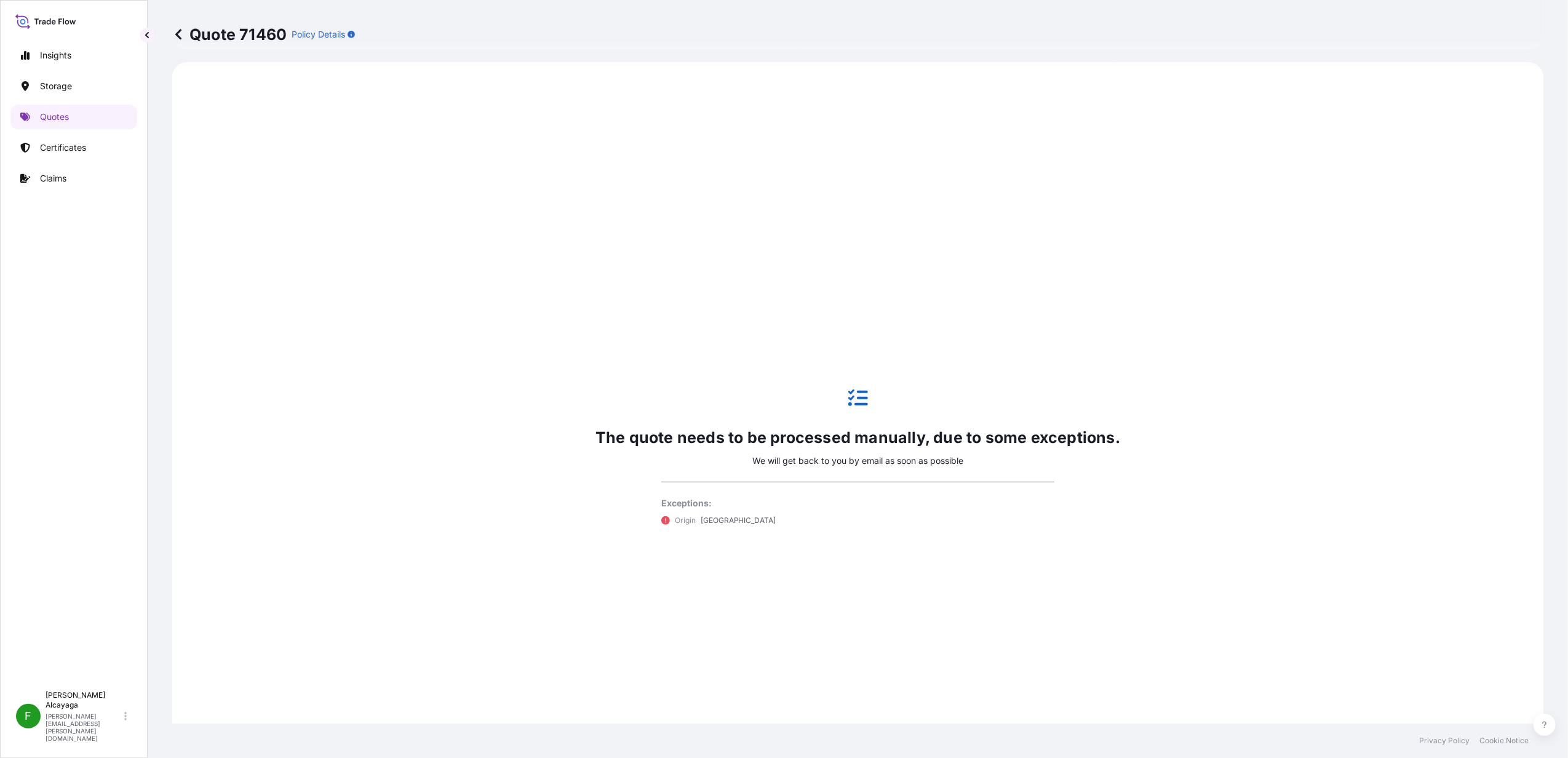
click at [701, 518] on p "[GEOGRAPHIC_DATA]" at bounding box center [739, 520] width 75 height 13
